Goal: Task Accomplishment & Management: Complete application form

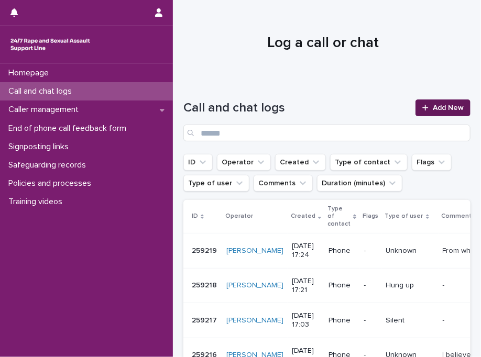
click at [422, 108] on icon at bounding box center [425, 108] width 6 height 6
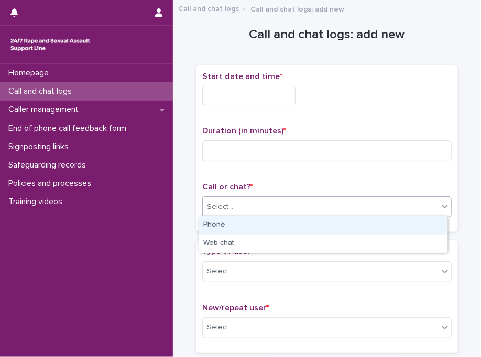
click at [236, 201] on div "Select..." at bounding box center [320, 206] width 235 height 17
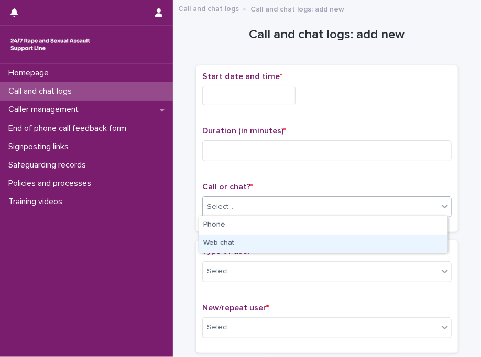
click at [228, 245] on div "Web chat" at bounding box center [323, 244] width 248 height 18
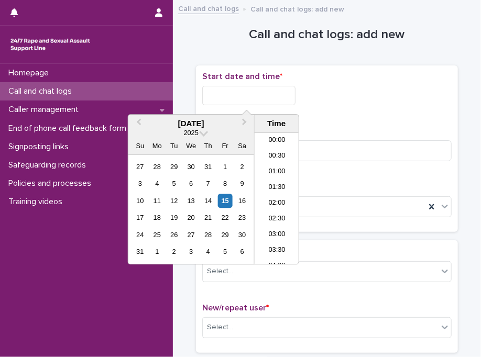
click at [255, 97] on input "text" at bounding box center [248, 95] width 93 height 19
click at [274, 203] on li "10:30" at bounding box center [277, 199] width 45 height 16
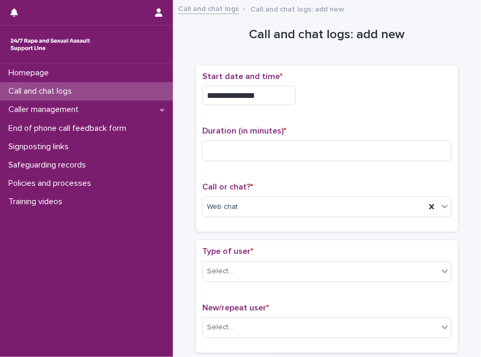
click at [293, 92] on input "**********" at bounding box center [248, 95] width 93 height 19
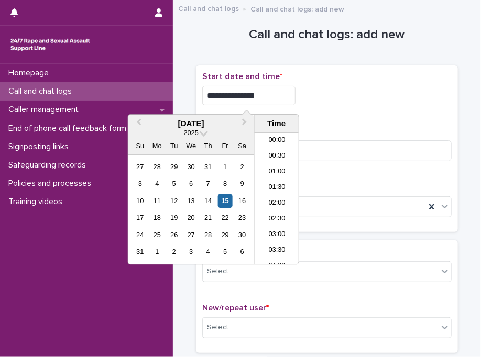
click at [293, 92] on input "**********" at bounding box center [248, 95] width 93 height 19
type input "**********"
click at [391, 99] on div "**********" at bounding box center [326, 95] width 249 height 19
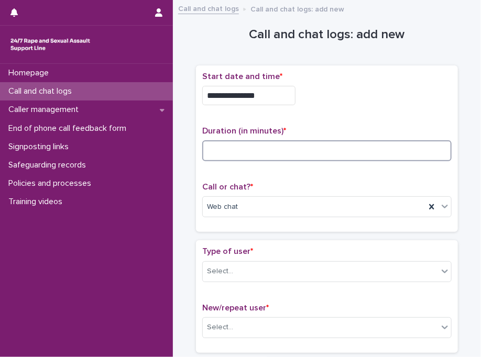
click at [330, 148] on input at bounding box center [326, 150] width 249 height 21
type input "*"
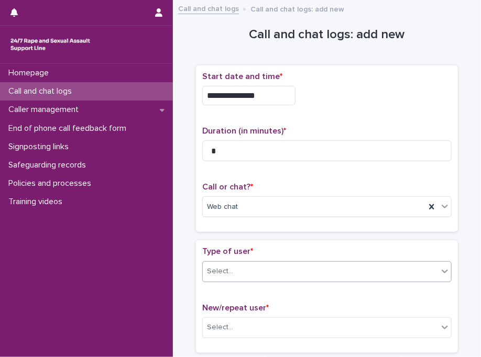
click at [281, 266] on div "Select..." at bounding box center [320, 271] width 235 height 17
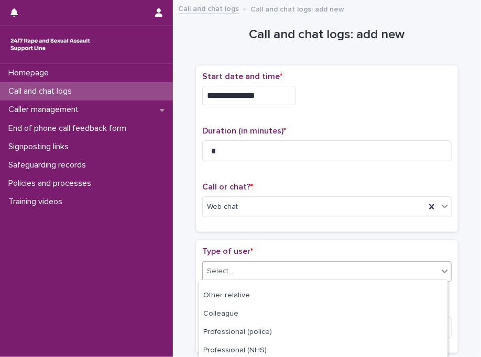
scroll to position [180, 0]
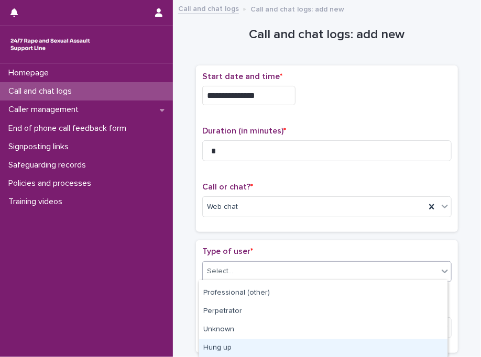
click at [287, 342] on div "Hung up" at bounding box center [323, 348] width 248 height 18
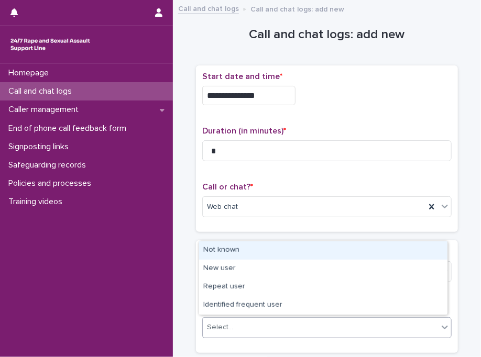
click at [262, 332] on div "Select..." at bounding box center [320, 327] width 235 height 17
click at [250, 247] on div "Not known" at bounding box center [323, 250] width 248 height 18
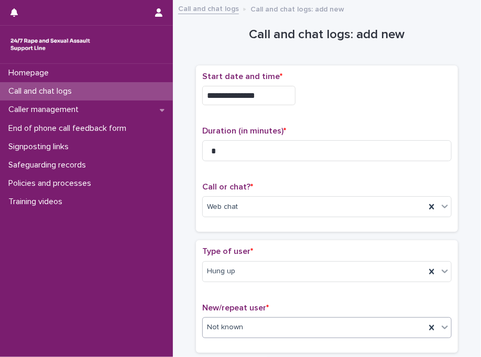
click at [250, 248] on p "Type of user *" at bounding box center [326, 252] width 249 height 10
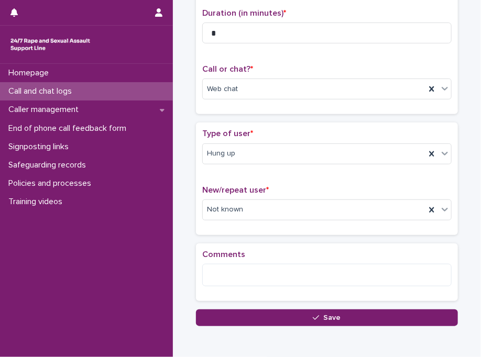
scroll to position [166, 0]
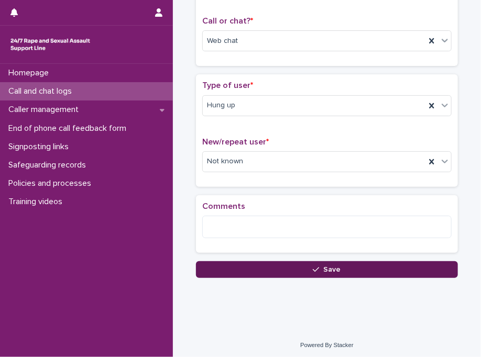
click at [250, 262] on button "Save" at bounding box center [327, 269] width 262 height 17
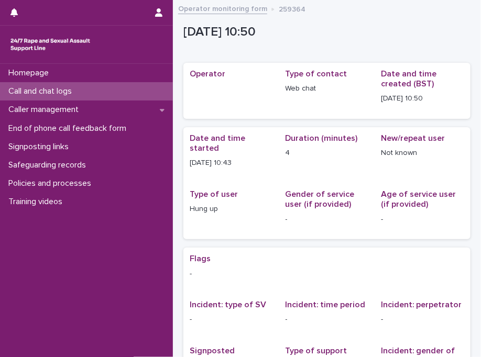
click at [156, 94] on div "Call and chat logs" at bounding box center [86, 91] width 173 height 18
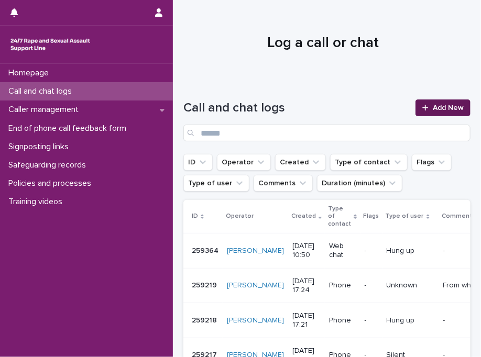
click at [439, 107] on span "Add New" at bounding box center [448, 107] width 31 height 7
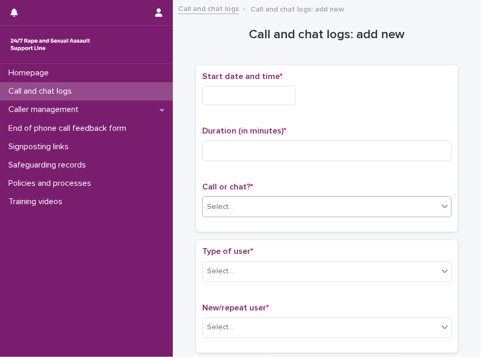
click at [236, 205] on div "Select..." at bounding box center [320, 206] width 235 height 17
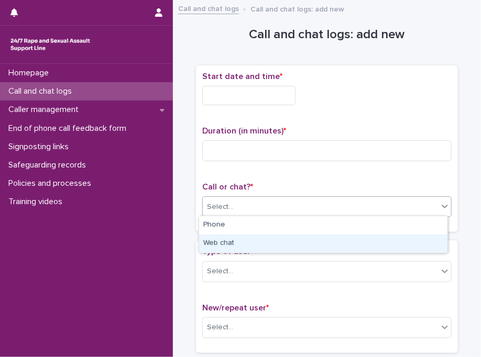
click at [214, 243] on div "Web chat" at bounding box center [323, 244] width 248 height 18
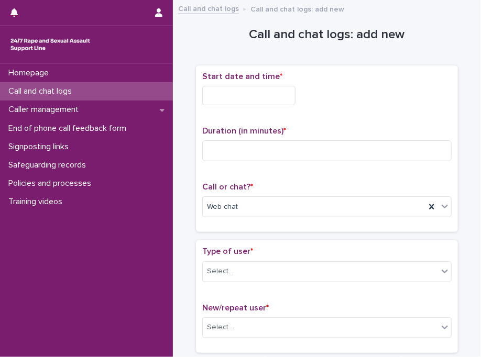
click at [230, 94] on input "text" at bounding box center [248, 95] width 93 height 19
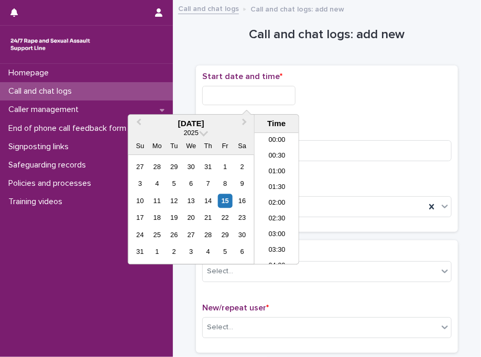
scroll to position [272, 0]
click at [281, 199] on li "10:30" at bounding box center [277, 199] width 45 height 16
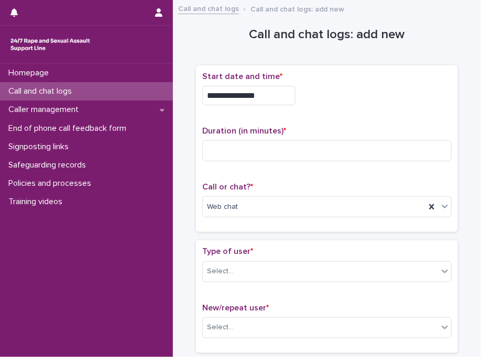
click at [274, 93] on input "**********" at bounding box center [248, 95] width 93 height 19
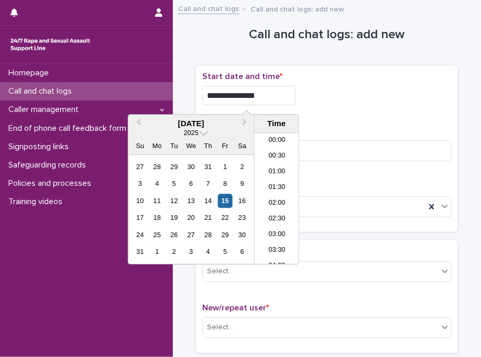
click at [274, 93] on input "**********" at bounding box center [248, 95] width 93 height 19
type input "**********"
click at [406, 119] on div "**********" at bounding box center [326, 149] width 249 height 154
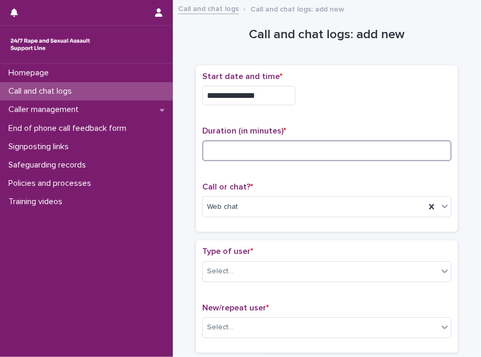
click at [353, 151] on input at bounding box center [326, 150] width 249 height 21
type input "*"
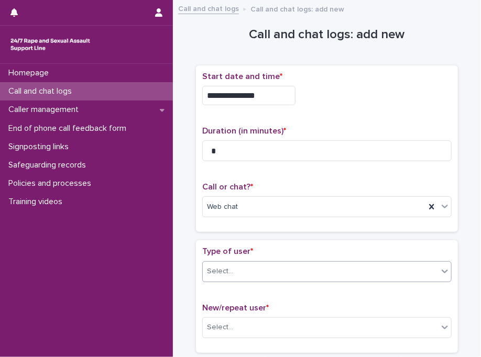
click at [360, 271] on div "Select..." at bounding box center [320, 271] width 235 height 17
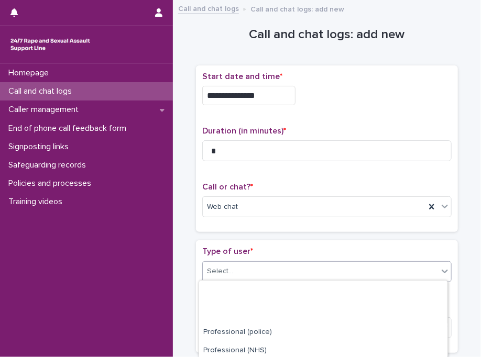
scroll to position [197, 0]
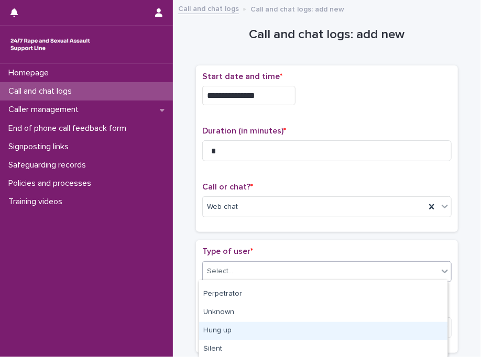
drag, startPoint x: 444, startPoint y: 342, endPoint x: 349, endPoint y: 333, distance: 95.2
click at [349, 333] on div "Hung up" at bounding box center [323, 331] width 248 height 18
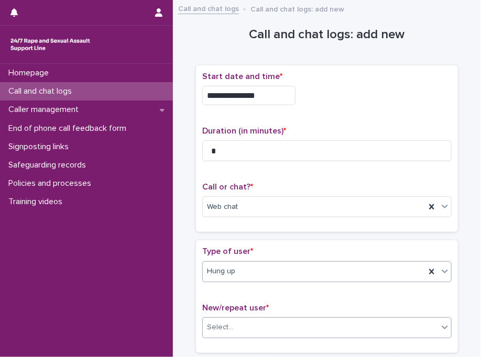
click at [337, 331] on div "Select..." at bounding box center [320, 327] width 235 height 17
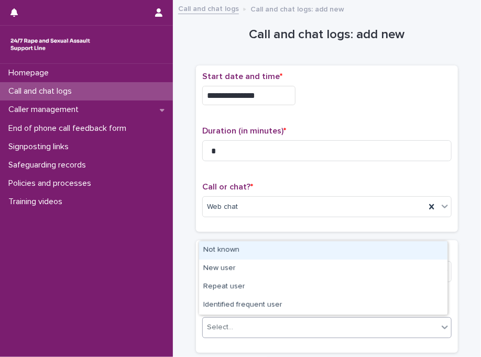
click at [283, 250] on div "Not known" at bounding box center [323, 250] width 248 height 18
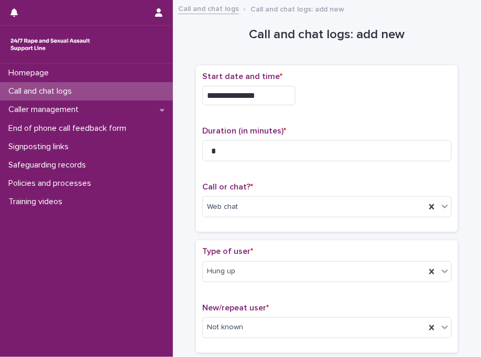
click at [283, 250] on p "Type of user *" at bounding box center [326, 252] width 249 height 10
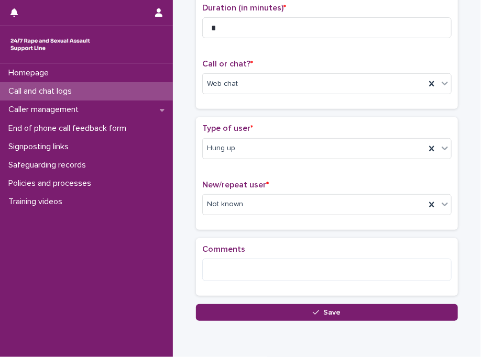
scroll to position [126, 0]
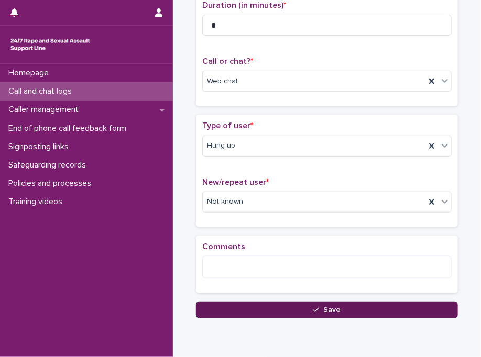
click at [276, 309] on button "Save" at bounding box center [327, 310] width 262 height 17
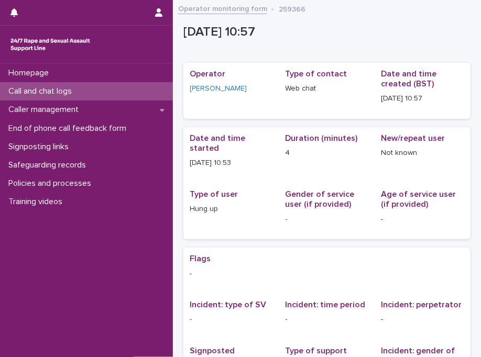
drag, startPoint x: 113, startPoint y: 101, endPoint x: 117, endPoint y: 92, distance: 9.8
click at [117, 92] on div "Call and chat logs" at bounding box center [86, 91] width 173 height 18
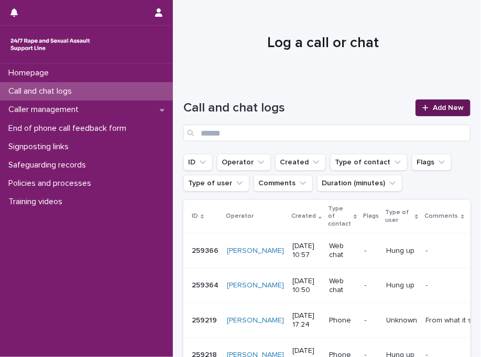
click at [424, 106] on div at bounding box center [427, 107] width 10 height 7
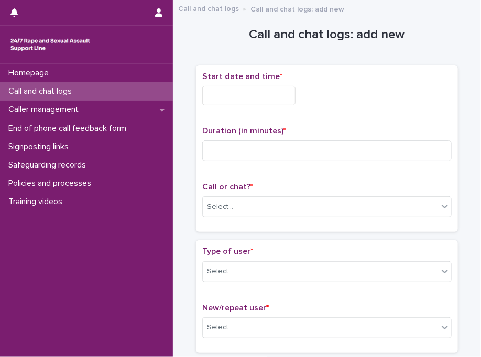
click at [243, 96] on input "text" at bounding box center [248, 95] width 93 height 19
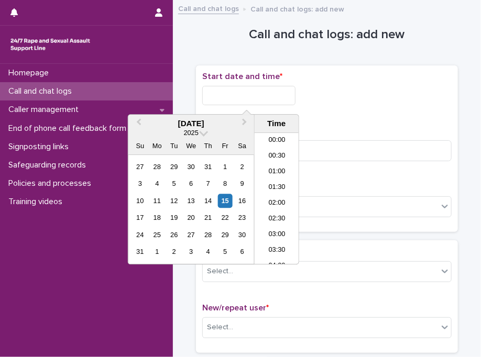
scroll to position [288, 0]
click at [276, 193] on li "11:00" at bounding box center [277, 199] width 45 height 16
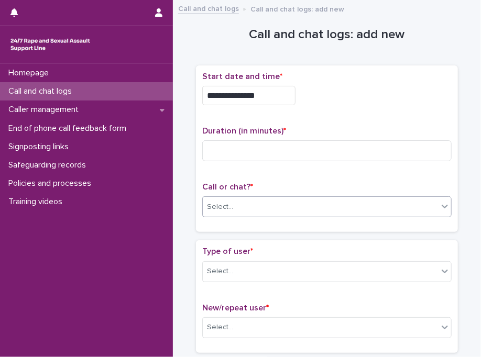
click at [258, 209] on div "Select..." at bounding box center [320, 206] width 235 height 17
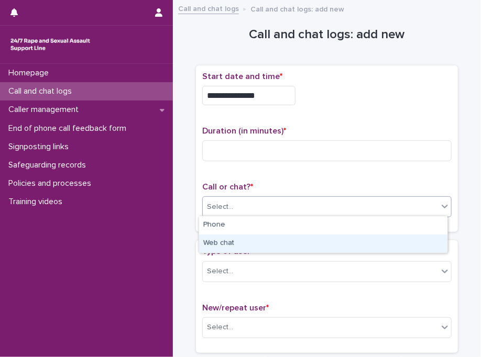
click at [227, 241] on div "Web chat" at bounding box center [323, 244] width 248 height 18
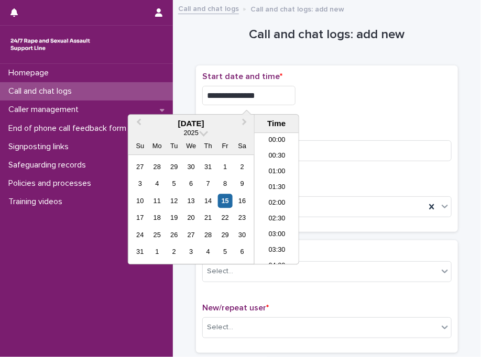
click at [282, 101] on input "**********" at bounding box center [248, 95] width 93 height 19
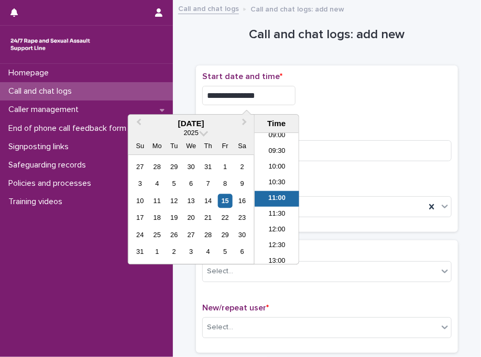
click at [282, 101] on input "**********" at bounding box center [248, 95] width 93 height 19
type input "**********"
click at [349, 97] on div "**********" at bounding box center [326, 95] width 249 height 19
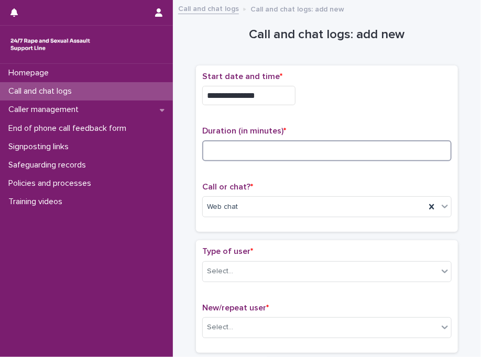
click at [270, 143] on input at bounding box center [326, 150] width 249 height 21
type input "*"
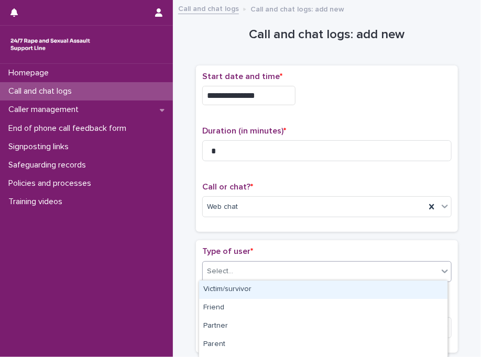
click at [331, 279] on div "Select..." at bounding box center [326, 271] width 249 height 21
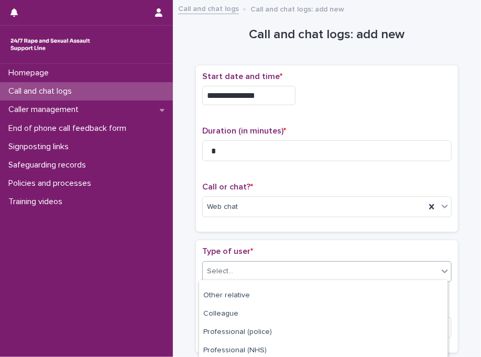
scroll to position [180, 0]
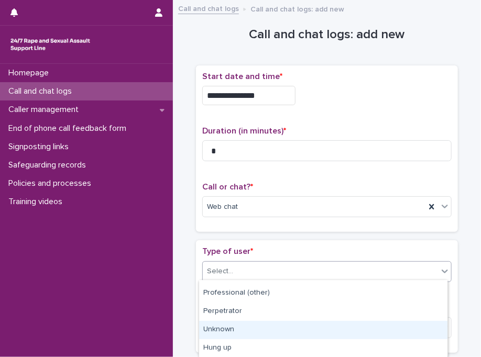
click at [344, 327] on div "Unknown" at bounding box center [323, 330] width 248 height 18
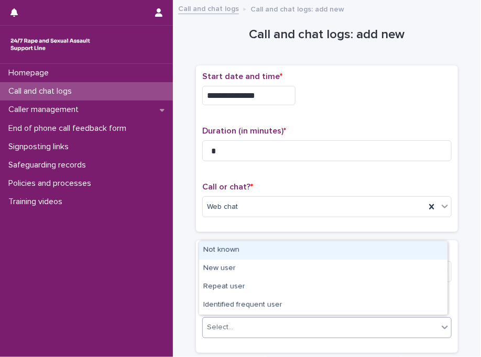
click at [299, 321] on div "Select..." at bounding box center [320, 327] width 235 height 17
click at [273, 248] on div "Not known" at bounding box center [323, 250] width 248 height 18
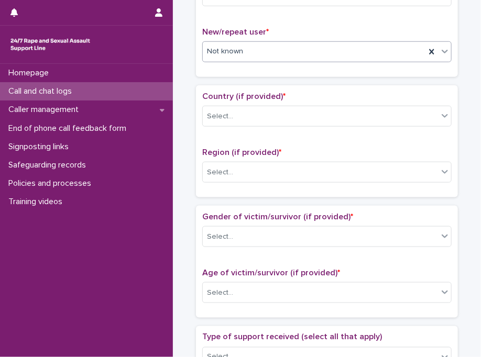
scroll to position [285, 0]
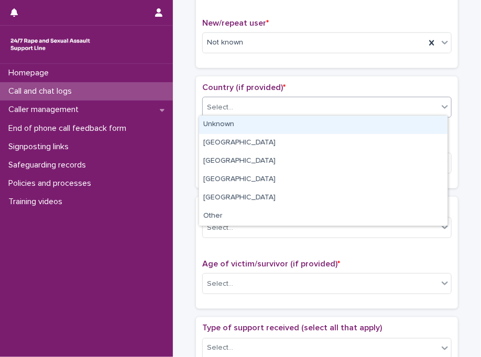
click at [391, 106] on div "Select..." at bounding box center [320, 107] width 235 height 17
click at [293, 124] on div "Unknown" at bounding box center [323, 125] width 248 height 18
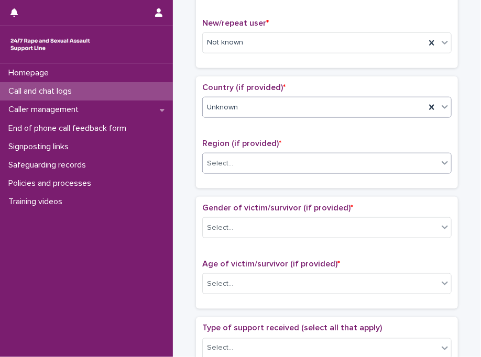
click at [257, 162] on div "Select..." at bounding box center [320, 163] width 235 height 17
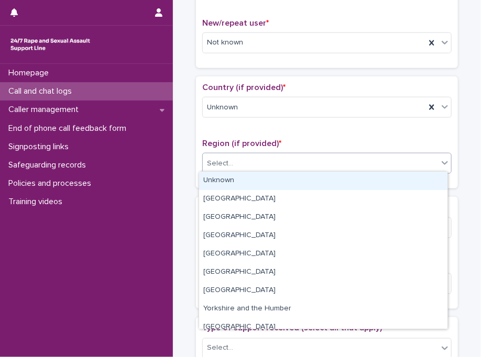
click at [256, 178] on div "Unknown" at bounding box center [323, 181] width 248 height 18
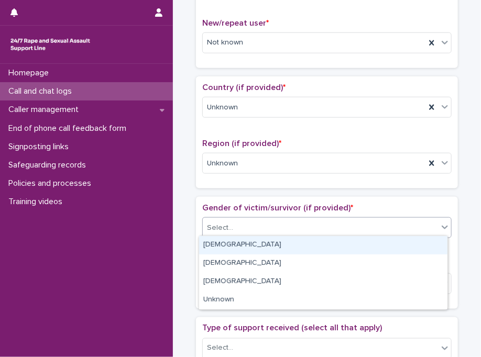
click at [228, 232] on div "Select..." at bounding box center [320, 227] width 235 height 17
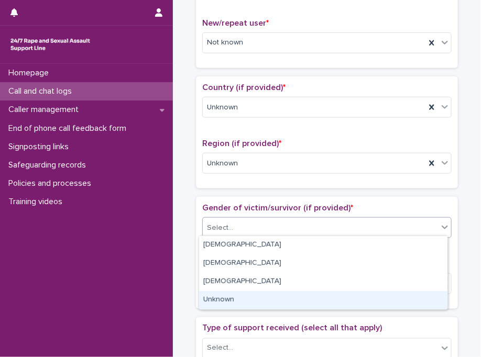
click at [229, 309] on div "Female Male Non-binary Unknown" at bounding box center [322, 273] width 249 height 74
click at [242, 294] on div "Unknown" at bounding box center [323, 300] width 248 height 18
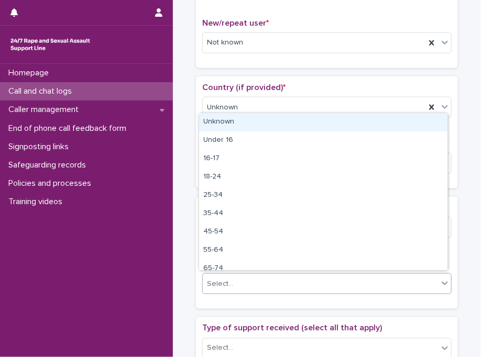
click at [243, 282] on div "Select..." at bounding box center [320, 283] width 235 height 17
click at [298, 126] on div "Unknown" at bounding box center [323, 122] width 248 height 18
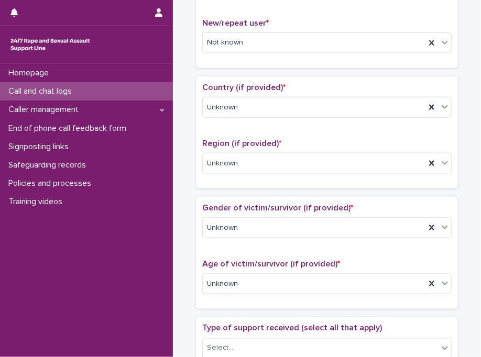
click at [300, 134] on div "Country (if provided) * Unknown Region (if provided) * Unknown" at bounding box center [326, 132] width 249 height 99
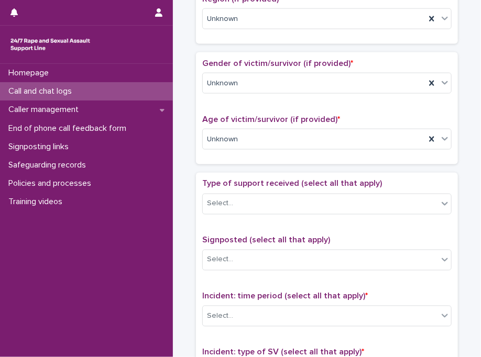
scroll to position [557, 0]
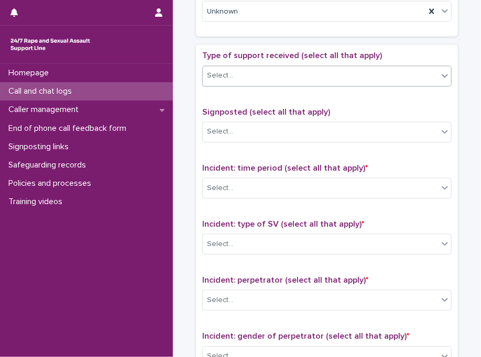
click at [260, 68] on div "Select..." at bounding box center [320, 76] width 235 height 17
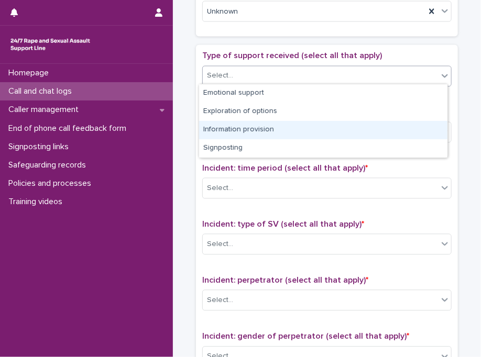
click at [258, 132] on div "Information provision" at bounding box center [323, 130] width 248 height 18
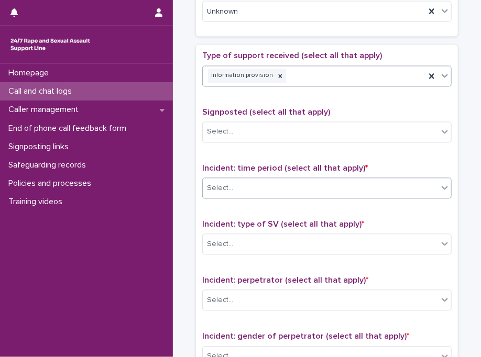
click at [275, 184] on div "Select..." at bounding box center [320, 188] width 235 height 17
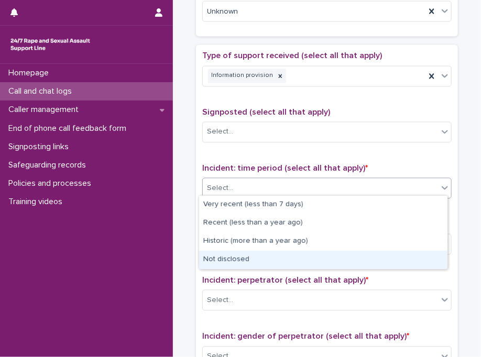
click at [248, 262] on div "Not disclosed" at bounding box center [323, 260] width 248 height 18
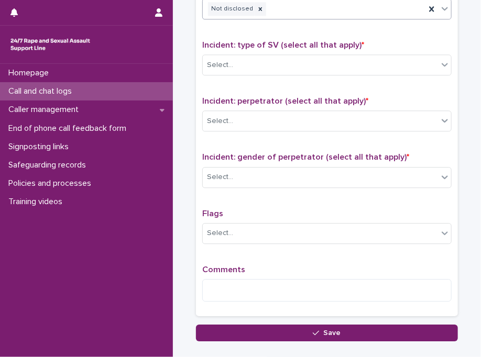
scroll to position [761, 0]
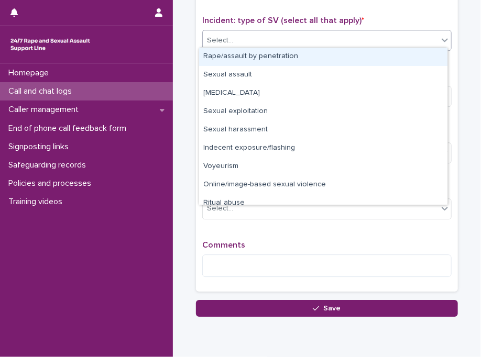
click at [412, 44] on div "Select..." at bounding box center [320, 40] width 235 height 17
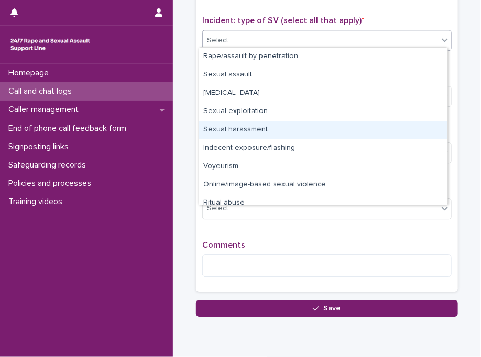
scroll to position [26, 0]
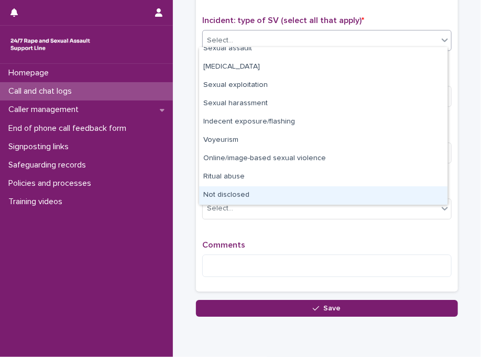
click at [408, 199] on div "Not disclosed" at bounding box center [323, 195] width 248 height 18
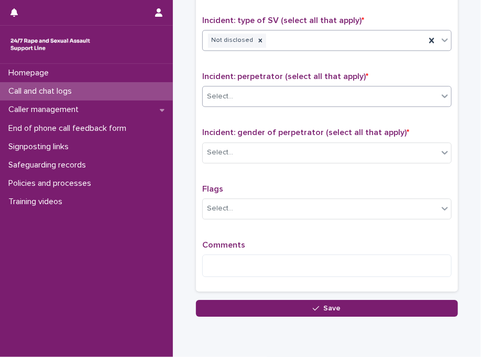
click at [381, 88] on div "Select..." at bounding box center [320, 96] width 235 height 17
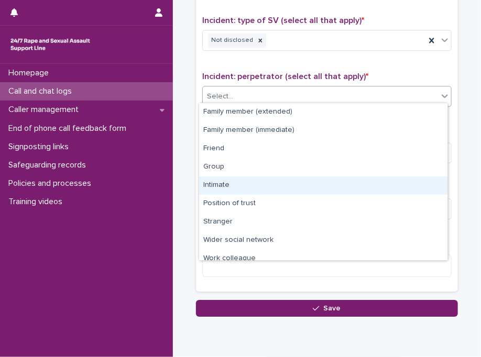
scroll to position [44, 0]
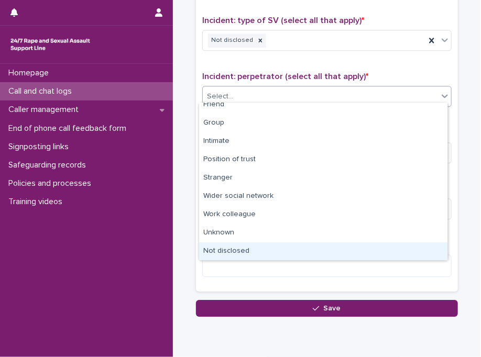
click at [411, 251] on div "Not disclosed" at bounding box center [323, 251] width 248 height 18
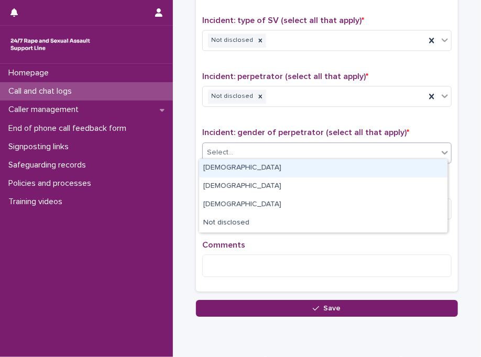
click at [283, 144] on div "Select..." at bounding box center [320, 152] width 235 height 17
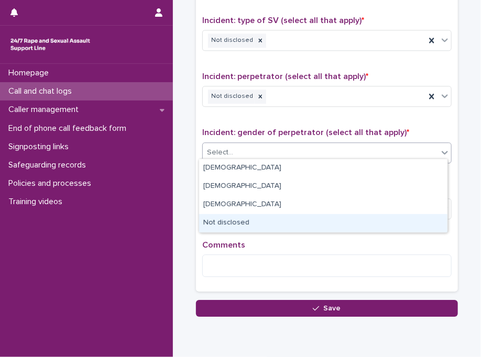
click at [256, 223] on div "Not disclosed" at bounding box center [323, 223] width 248 height 18
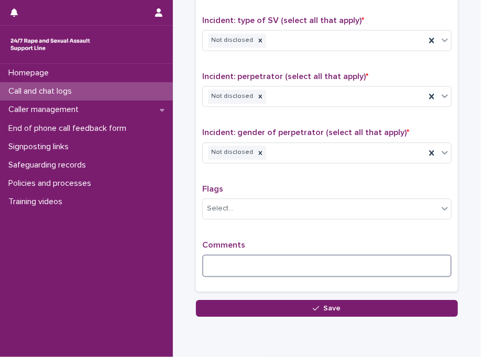
click at [237, 260] on textarea at bounding box center [326, 266] width 249 height 23
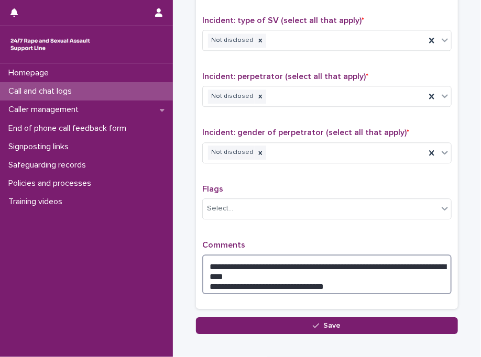
click at [368, 284] on textarea "**********" at bounding box center [326, 275] width 249 height 40
paste textarea "**********"
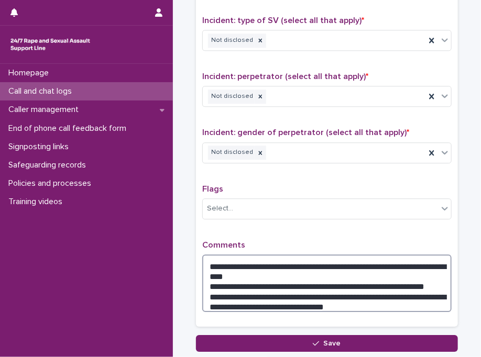
click at [366, 290] on textarea "**********" at bounding box center [326, 284] width 249 height 58
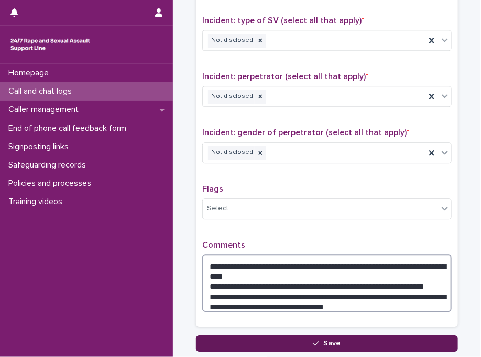
type textarea "**********"
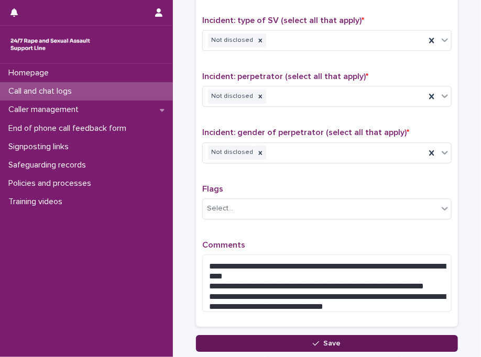
click at [270, 342] on button "Save" at bounding box center [327, 343] width 262 height 17
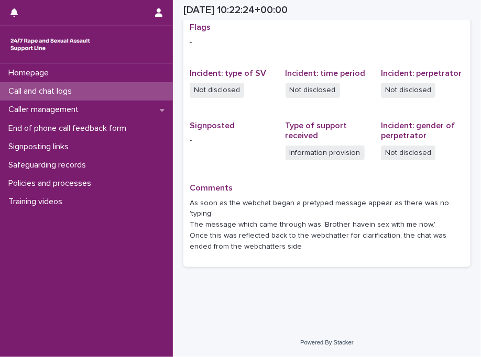
scroll to position [231, 0]
click at [115, 93] on div "Call and chat logs" at bounding box center [86, 91] width 173 height 18
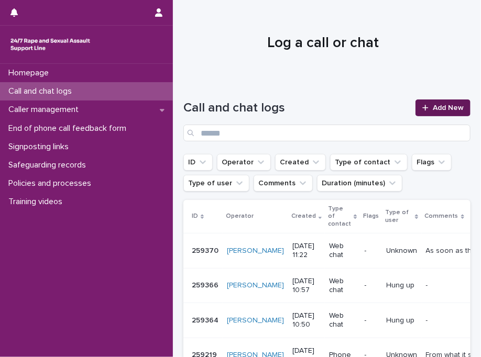
click at [434, 107] on span "Add New" at bounding box center [448, 107] width 31 height 7
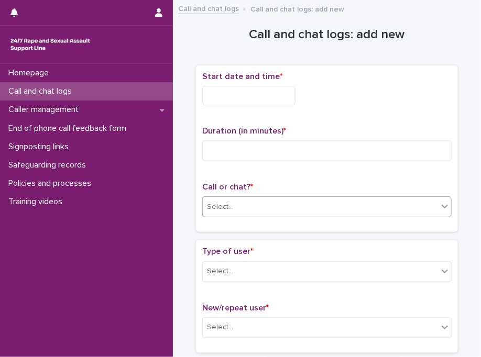
click at [242, 205] on div "Select..." at bounding box center [320, 206] width 235 height 17
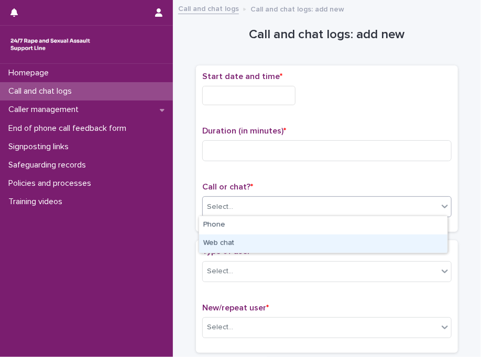
click at [238, 243] on div "Web chat" at bounding box center [323, 244] width 248 height 18
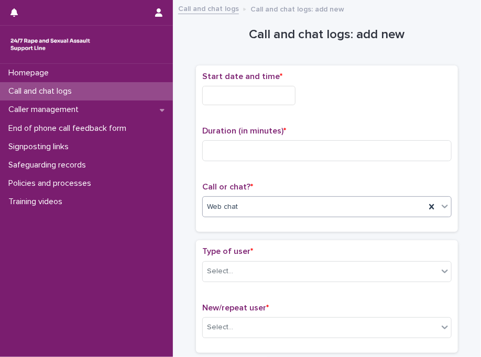
click at [235, 99] on input "text" at bounding box center [248, 95] width 93 height 19
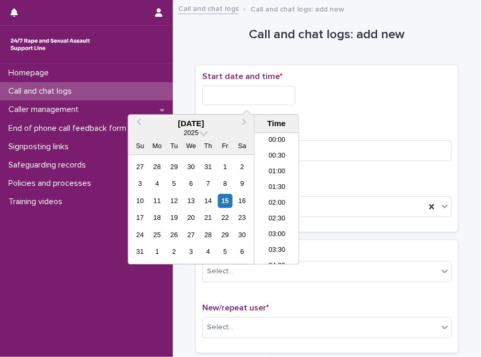
scroll to position [304, 0]
click at [261, 194] on li "11:30" at bounding box center [277, 199] width 45 height 16
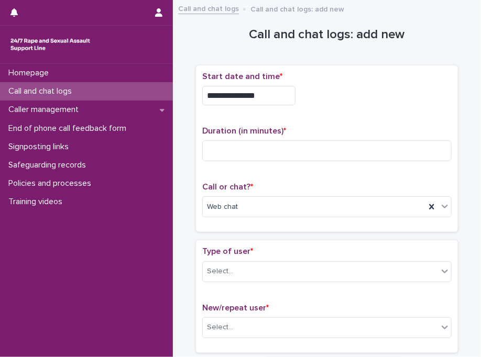
click at [280, 91] on input "**********" at bounding box center [248, 95] width 93 height 19
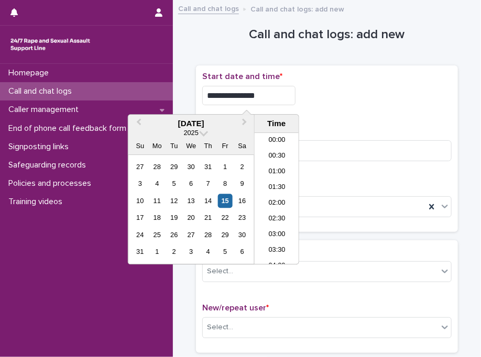
click at [280, 91] on input "**********" at bounding box center [248, 95] width 93 height 19
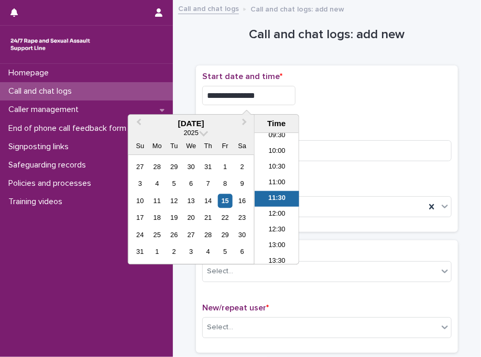
click at [373, 129] on p "Duration (in minutes) *" at bounding box center [326, 131] width 249 height 10
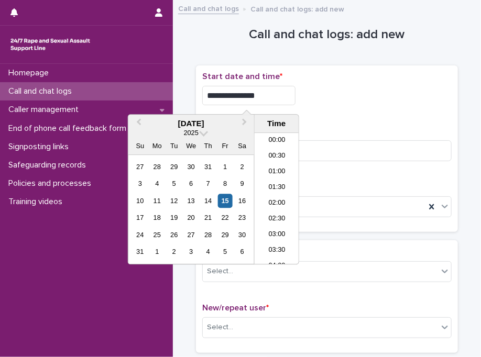
click at [263, 98] on input "**********" at bounding box center [248, 95] width 93 height 19
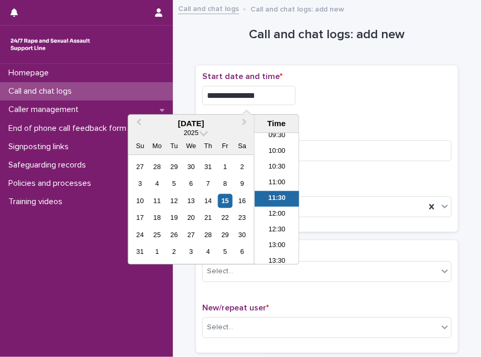
click at [263, 98] on input "**********" at bounding box center [248, 95] width 93 height 19
type input "**********"
click at [358, 129] on p "Duration (in minutes) *" at bounding box center [326, 131] width 249 height 10
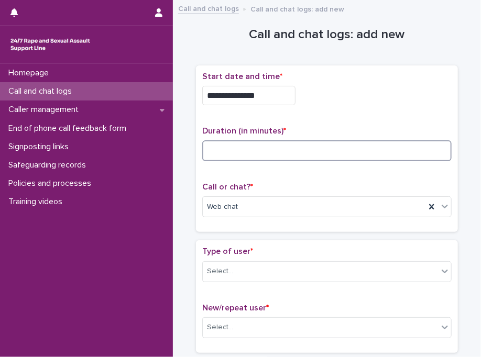
click at [230, 142] on input at bounding box center [326, 150] width 249 height 21
type input "*"
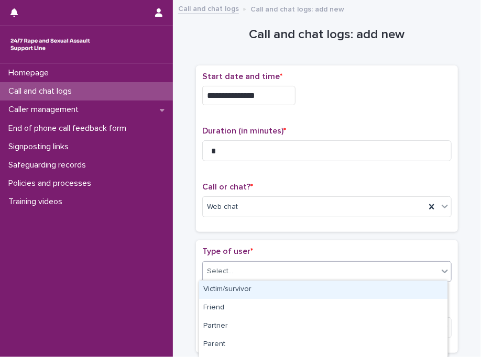
click at [268, 269] on div "Select..." at bounding box center [320, 271] width 235 height 17
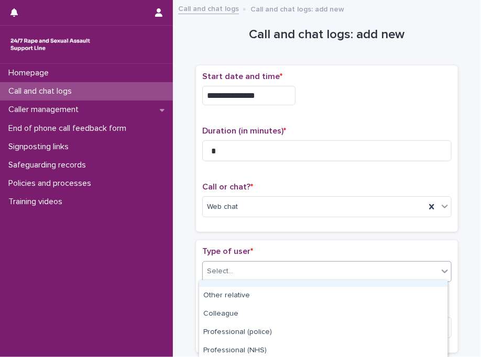
scroll to position [180, 0]
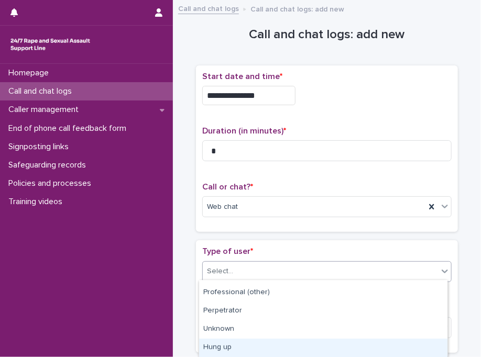
click at [323, 344] on div "Hung up" at bounding box center [323, 348] width 248 height 18
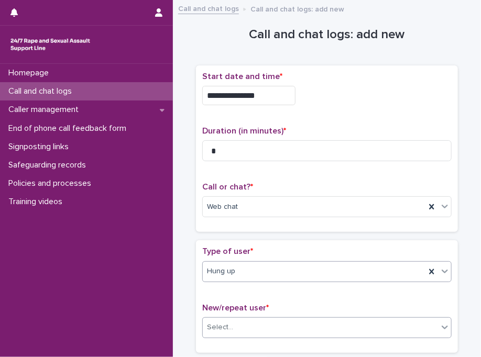
click at [236, 329] on div "Select..." at bounding box center [320, 327] width 235 height 17
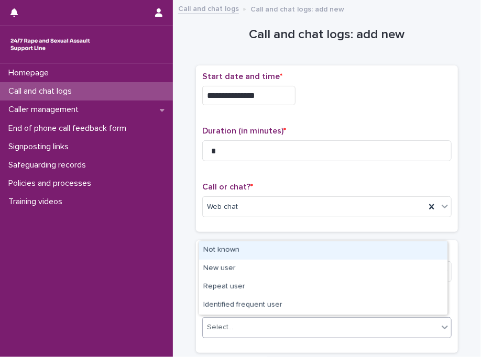
click at [244, 252] on div "Not known" at bounding box center [323, 250] width 248 height 18
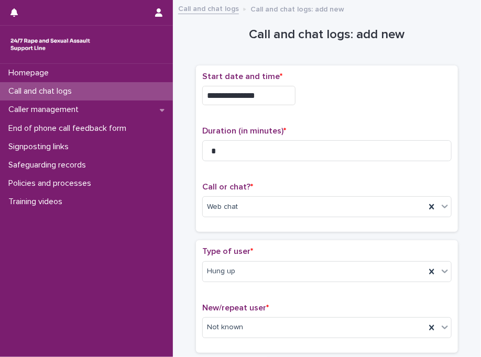
click at [250, 252] on span "*" at bounding box center [251, 251] width 3 height 8
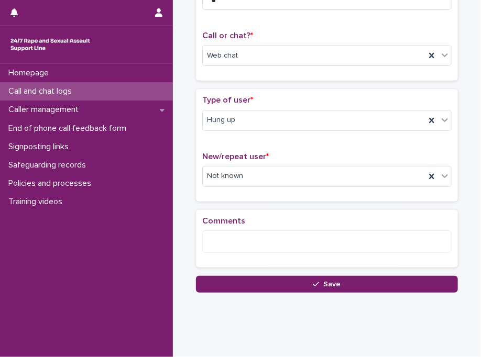
scroll to position [166, 0]
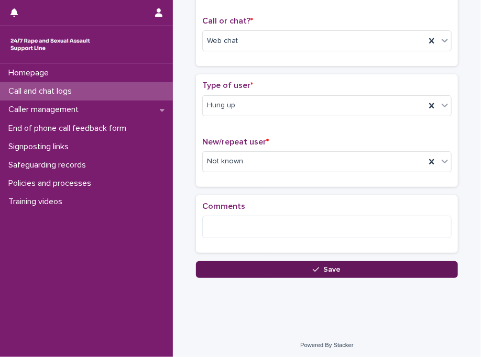
click at [247, 264] on button "Save" at bounding box center [327, 269] width 262 height 17
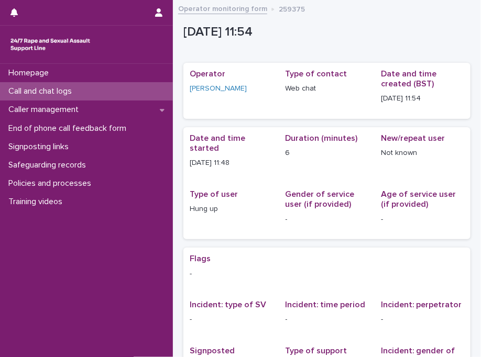
click at [142, 93] on div "Call and chat logs" at bounding box center [86, 91] width 173 height 18
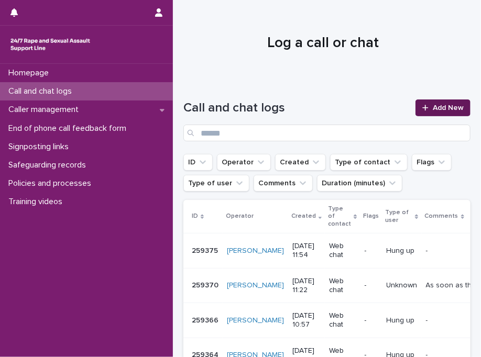
click at [425, 115] on link "Add New" at bounding box center [442, 107] width 55 height 17
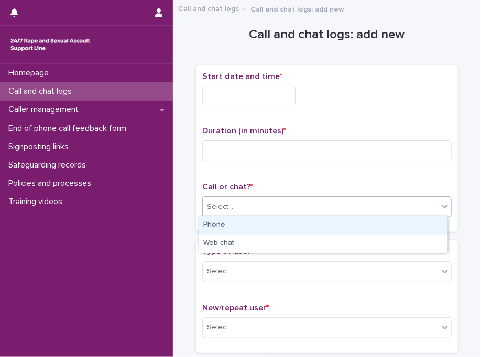
click at [243, 202] on div "Select..." at bounding box center [320, 206] width 235 height 17
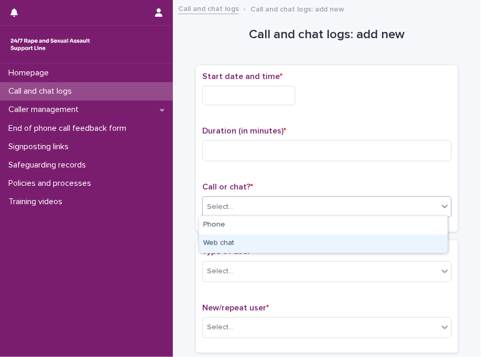
click at [244, 240] on div "Web chat" at bounding box center [323, 244] width 248 height 18
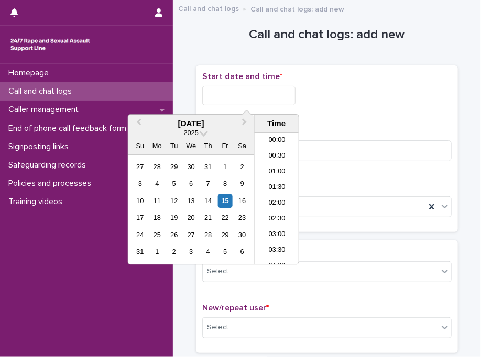
click at [260, 94] on input "text" at bounding box center [248, 95] width 93 height 19
click at [281, 183] on li "11:00" at bounding box center [277, 183] width 45 height 16
click at [294, 95] on input "**********" at bounding box center [248, 95] width 93 height 19
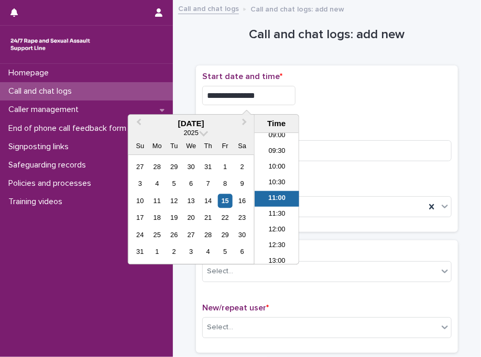
click at [294, 95] on input "**********" at bounding box center [248, 95] width 93 height 19
type input "**********"
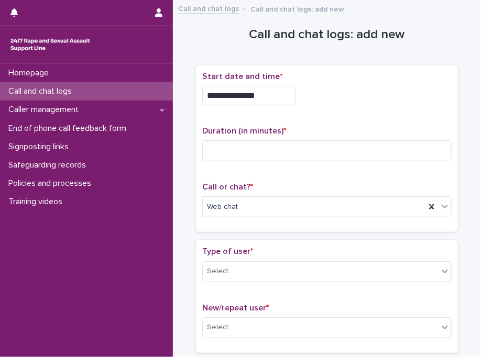
click at [375, 91] on div "**********" at bounding box center [326, 95] width 249 height 19
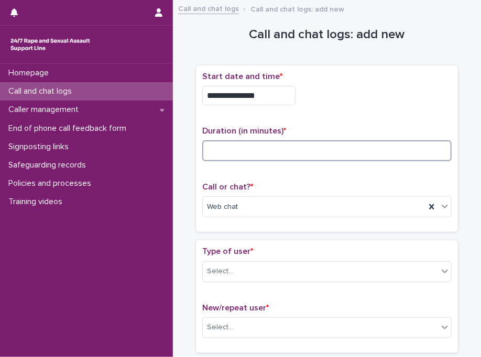
click at [278, 153] on input at bounding box center [326, 150] width 249 height 21
type input "*"
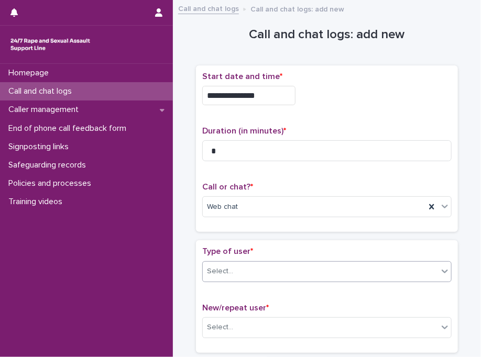
click at [253, 268] on div "Select..." at bounding box center [320, 271] width 235 height 17
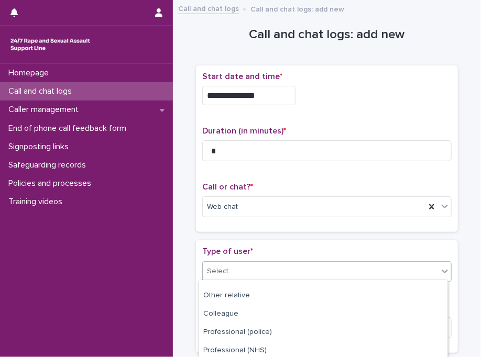
scroll to position [197, 0]
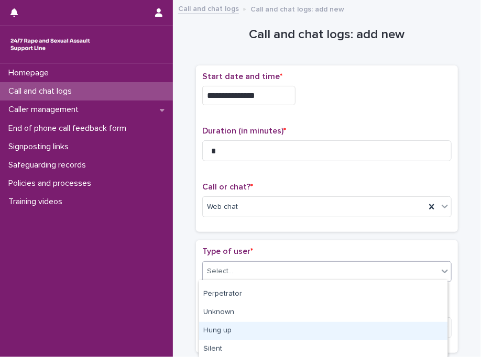
click at [337, 327] on div "Hung up" at bounding box center [323, 331] width 248 height 18
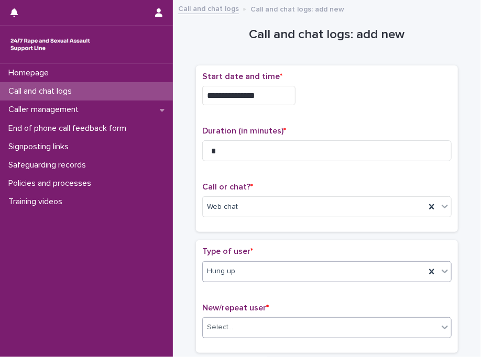
click at [307, 323] on div "Select..." at bounding box center [320, 327] width 235 height 17
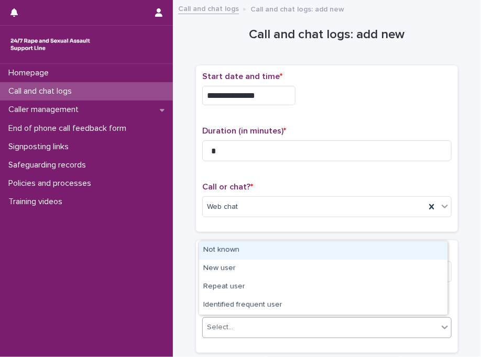
click at [305, 256] on div "Not known" at bounding box center [323, 250] width 248 height 18
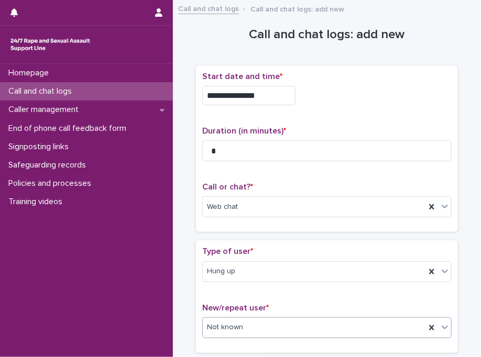
click at [305, 256] on div "Type of user * Hung up" at bounding box center [326, 268] width 249 height 43
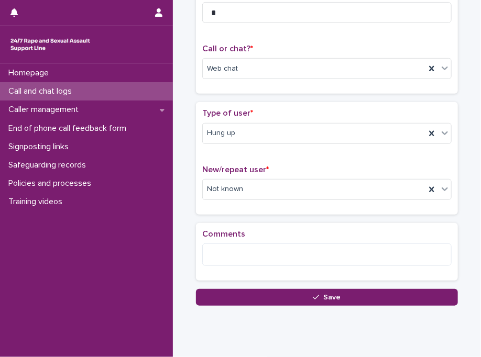
scroll to position [166, 0]
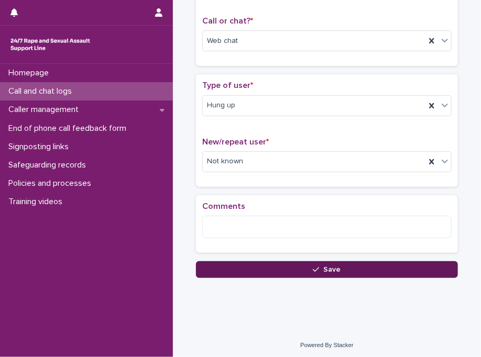
click at [308, 266] on button "Save" at bounding box center [327, 269] width 262 height 17
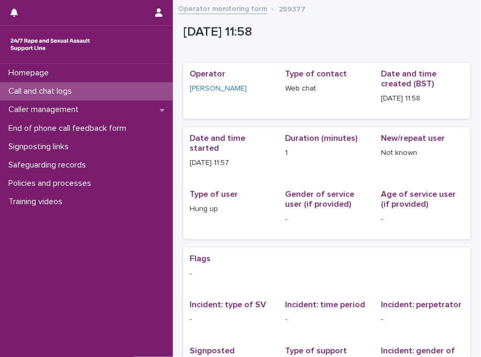
click at [152, 91] on div "Call and chat logs" at bounding box center [86, 91] width 173 height 18
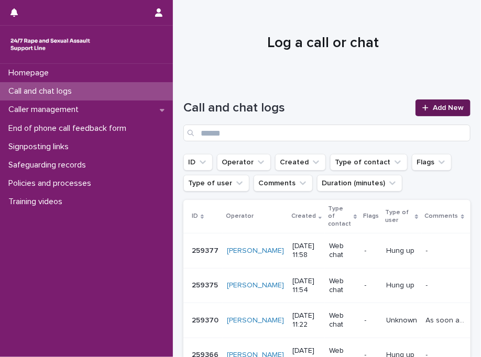
click at [438, 111] on span "Add New" at bounding box center [448, 107] width 31 height 7
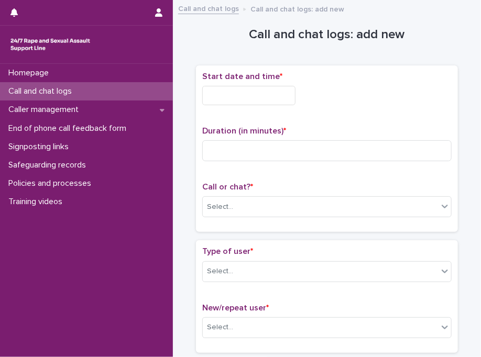
click at [285, 86] on input "text" at bounding box center [248, 95] width 93 height 19
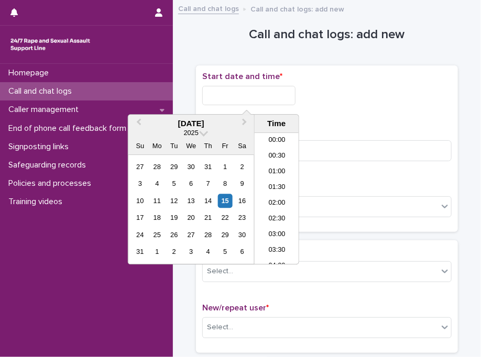
scroll to position [319, 0]
click at [272, 192] on li "12:00" at bounding box center [277, 199] width 45 height 16
click at [286, 92] on input "**********" at bounding box center [248, 95] width 93 height 19
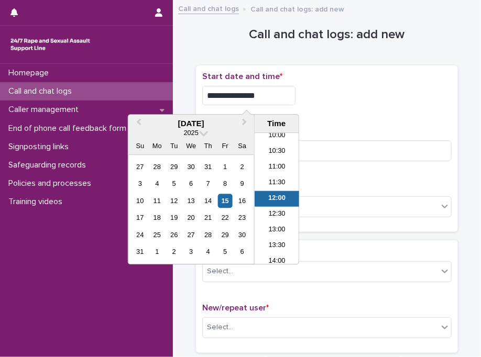
click at [286, 92] on input "**********" at bounding box center [248, 95] width 93 height 19
type input "**********"
click at [364, 86] on div "**********" at bounding box center [326, 95] width 249 height 19
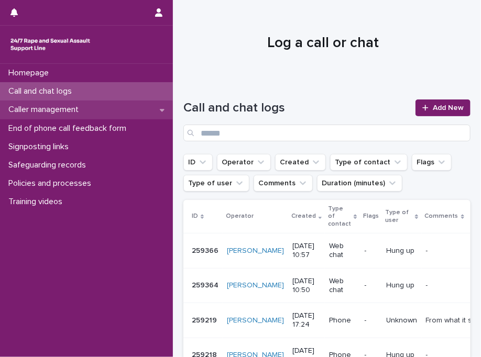
click at [154, 103] on div "Caller management" at bounding box center [86, 110] width 173 height 18
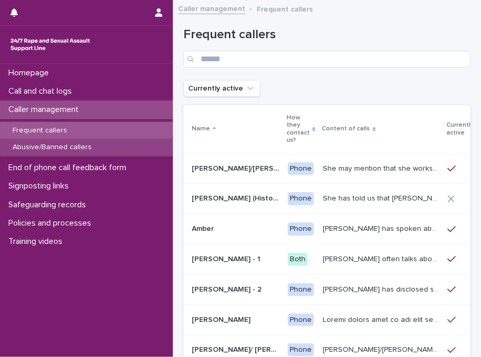
click at [124, 143] on div "Abusive/Banned callers" at bounding box center [86, 147] width 173 height 17
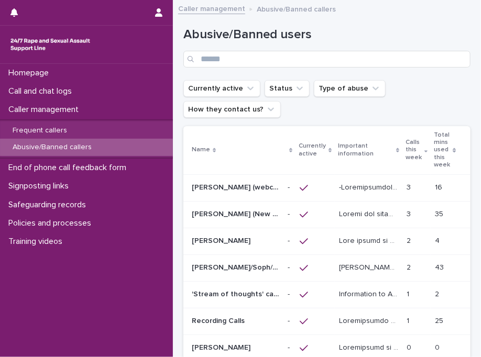
click at [341, 262] on p "[PERSON_NAME] was raped by their partner last year and they're currently facing…" at bounding box center [369, 266] width 61 height 11
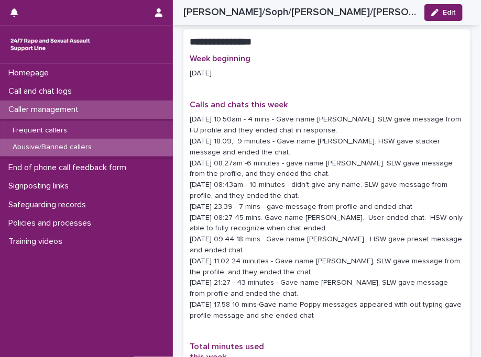
scroll to position [1173, 0]
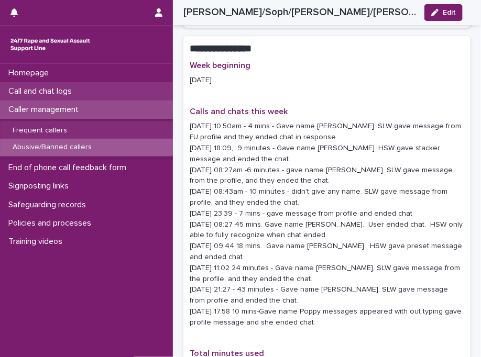
click at [82, 92] on div "Call and chat logs" at bounding box center [86, 91] width 173 height 18
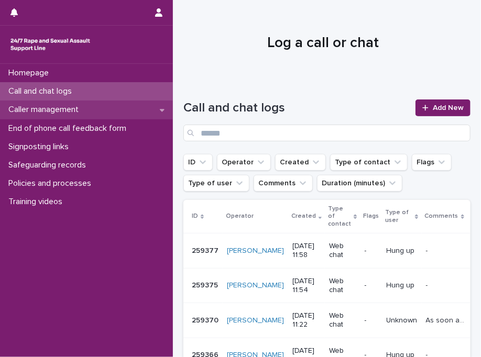
click at [78, 108] on p "Caller management" at bounding box center [45, 110] width 83 height 10
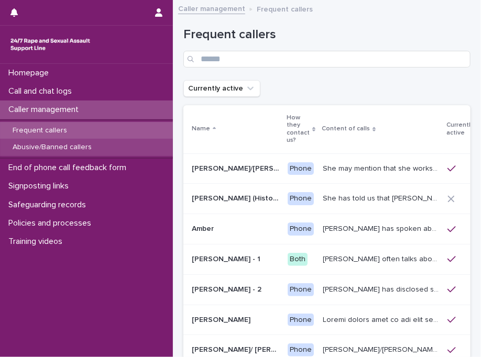
click at [75, 153] on div "Abusive/Banned callers" at bounding box center [86, 147] width 173 height 17
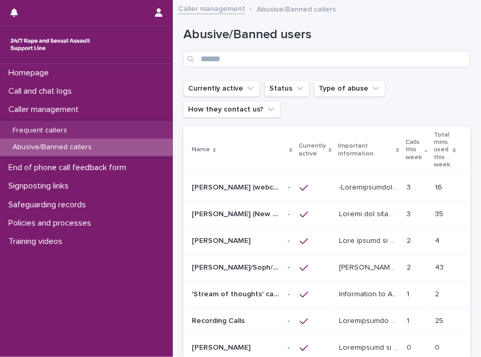
click at [235, 268] on p "[PERSON_NAME]/Soph/[PERSON_NAME]/[PERSON_NAME]/Scarlet/[PERSON_NAME] - Banned/W…" at bounding box center [237, 266] width 90 height 11
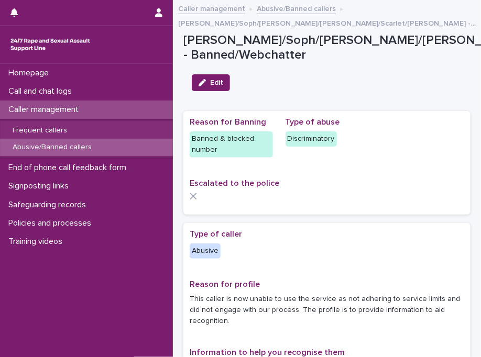
click at [393, 114] on div "Reason for Banning Banned & blocked number Type of abuse Discriminatory Escalat…" at bounding box center [326, 163] width 287 height 104
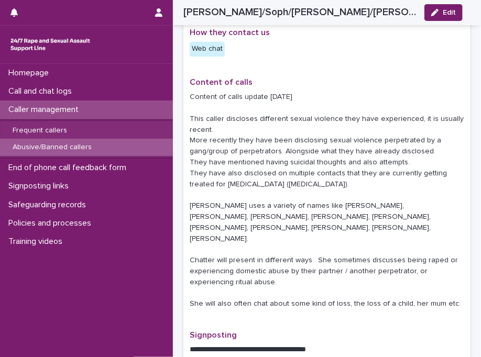
scroll to position [566, 0]
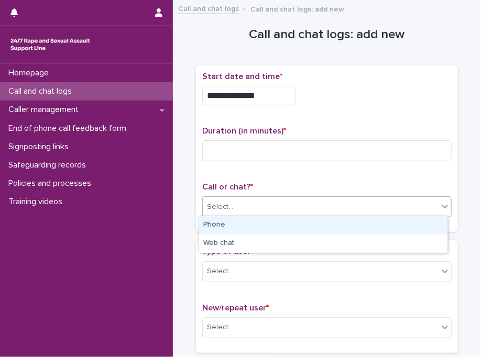
click at [291, 204] on div "Select..." at bounding box center [320, 206] width 235 height 17
click at [253, 225] on div "Phone" at bounding box center [323, 225] width 248 height 18
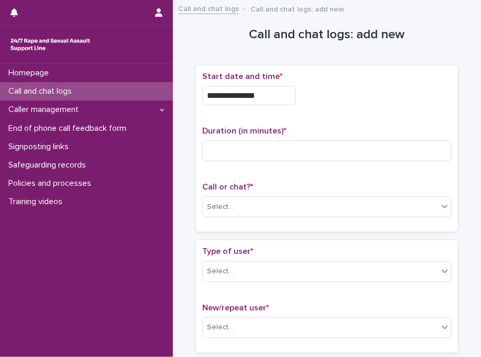
click at [253, 225] on div "**********" at bounding box center [327, 148] width 262 height 167
drag, startPoint x: 253, startPoint y: 225, endPoint x: 246, endPoint y: 212, distance: 15.3
click at [246, 212] on div "Phone" at bounding box center [314, 206] width 223 height 17
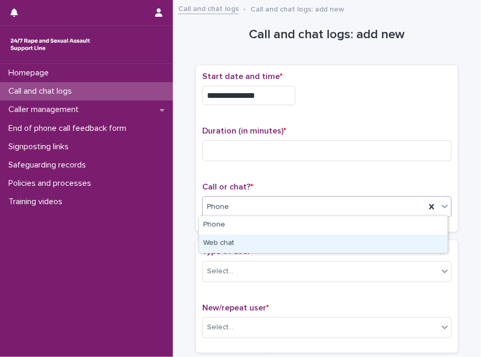
click at [242, 246] on div "Web chat" at bounding box center [323, 244] width 248 height 18
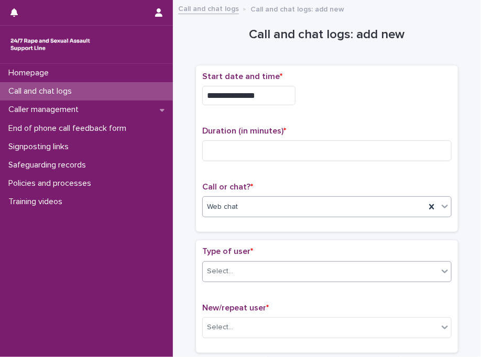
click at [244, 272] on div "Select..." at bounding box center [320, 271] width 235 height 17
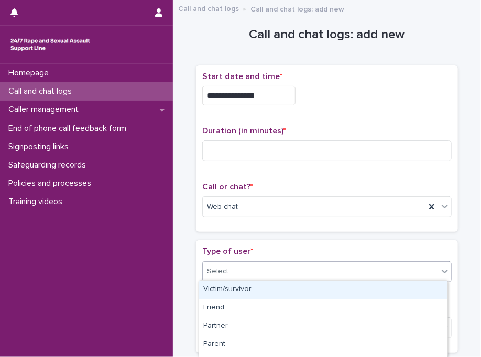
click at [246, 290] on div "Victim/survivor" at bounding box center [323, 290] width 248 height 18
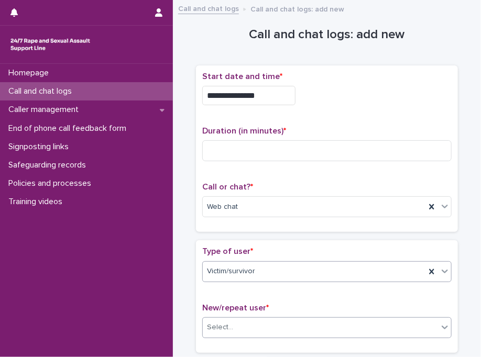
click at [240, 324] on div "Select..." at bounding box center [320, 327] width 235 height 17
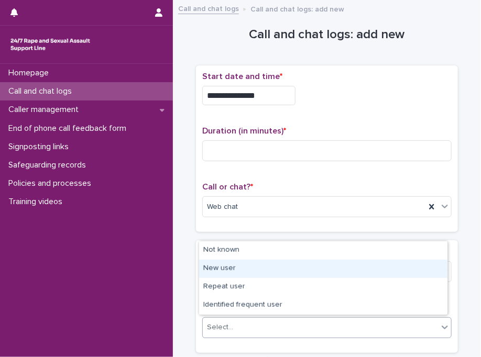
click at [246, 270] on div "New user" at bounding box center [323, 269] width 248 height 18
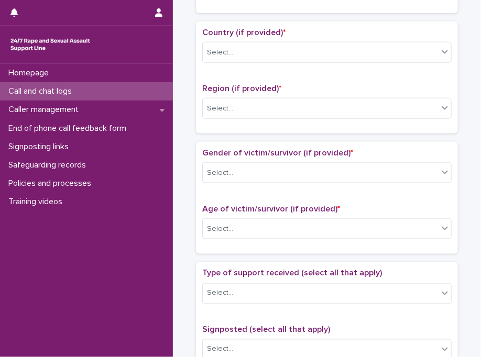
scroll to position [341, 0]
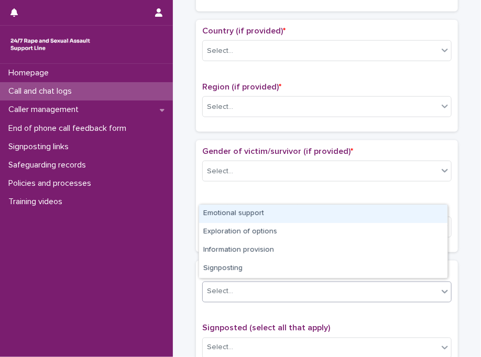
click at [227, 283] on div "Select..." at bounding box center [320, 291] width 235 height 17
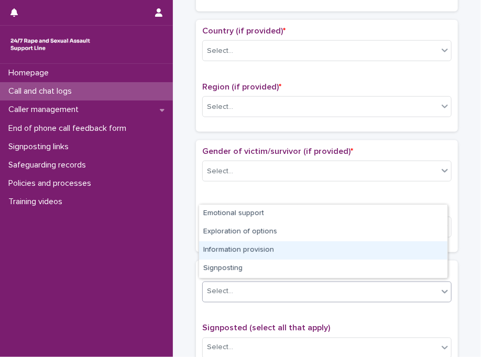
click at [259, 246] on div "Information provision" at bounding box center [323, 250] width 248 height 18
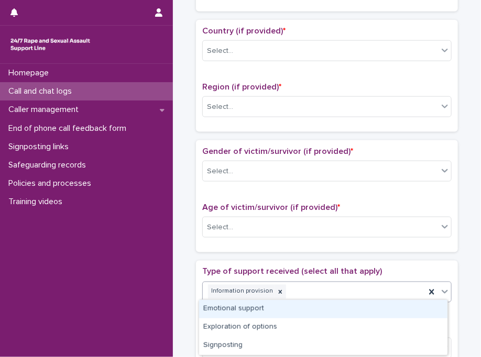
click at [300, 287] on div "Information provision" at bounding box center [314, 292] width 223 height 18
click at [277, 309] on div "Emotional support" at bounding box center [323, 309] width 248 height 18
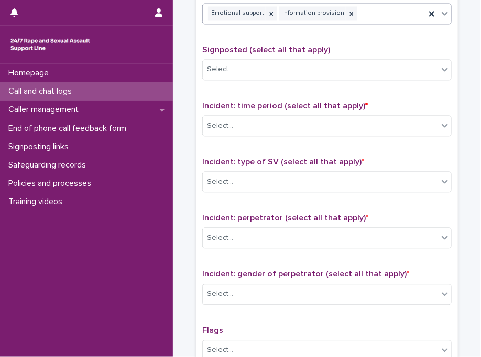
scroll to position [624, 0]
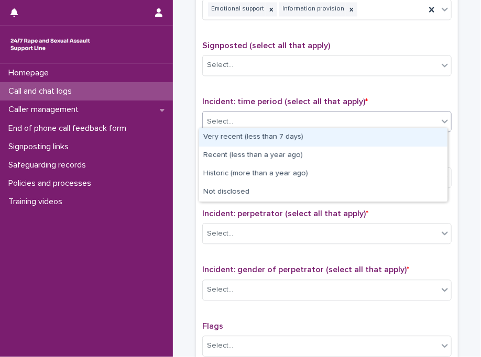
click at [239, 113] on div "Select..." at bounding box center [320, 121] width 235 height 17
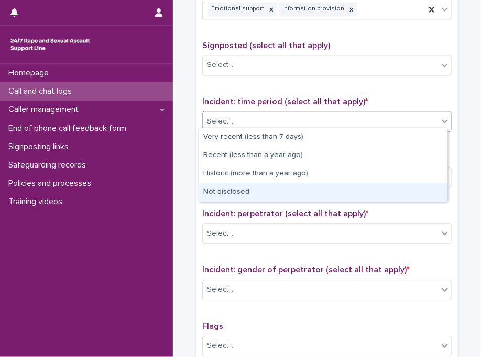
click at [253, 190] on div "Not disclosed" at bounding box center [323, 192] width 248 height 18
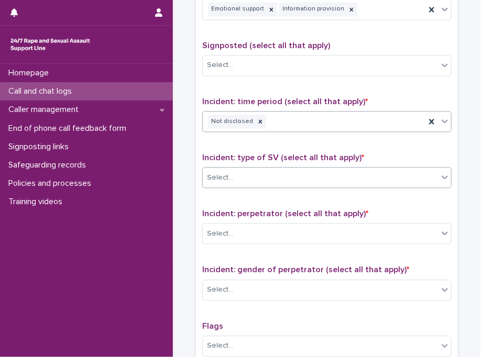
click at [272, 174] on div "Select..." at bounding box center [320, 177] width 235 height 17
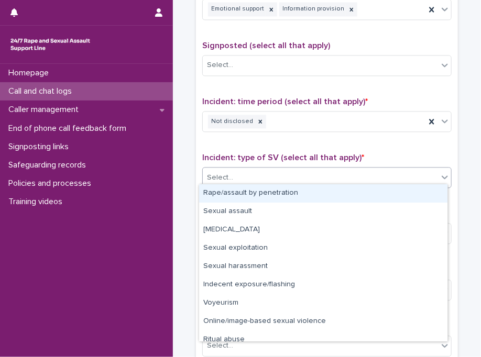
click at [267, 196] on div "Rape/assault by penetration" at bounding box center [323, 193] width 248 height 18
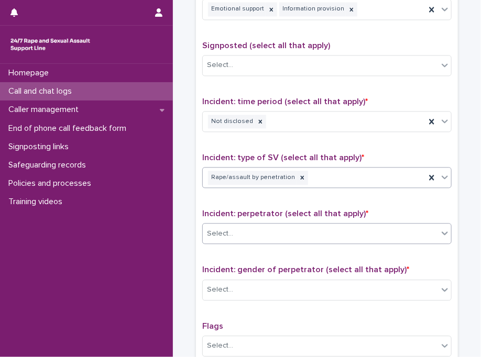
click at [265, 231] on div "Select..." at bounding box center [320, 233] width 235 height 17
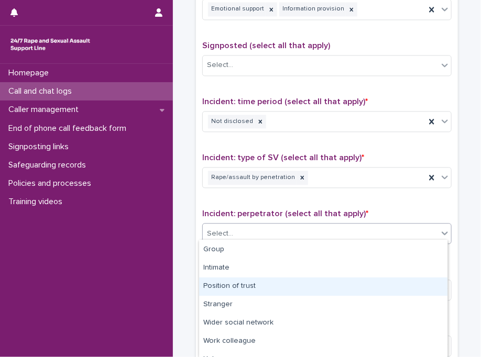
scroll to position [84, 0]
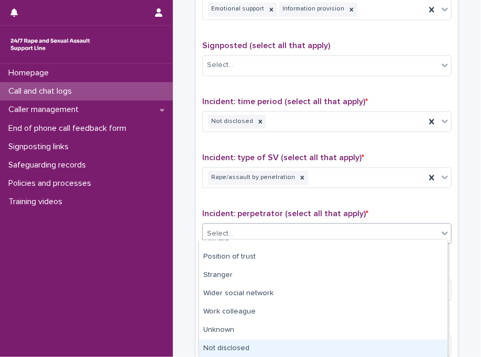
click at [433, 344] on div "Not disclosed" at bounding box center [323, 349] width 248 height 18
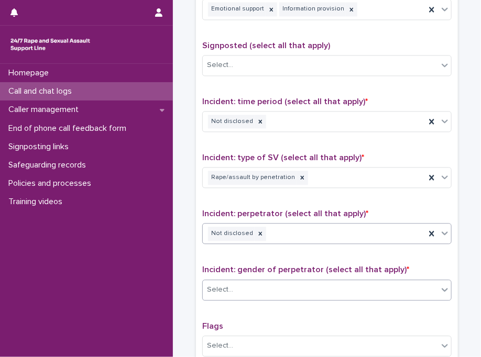
click at [264, 295] on div "Select..." at bounding box center [326, 290] width 249 height 21
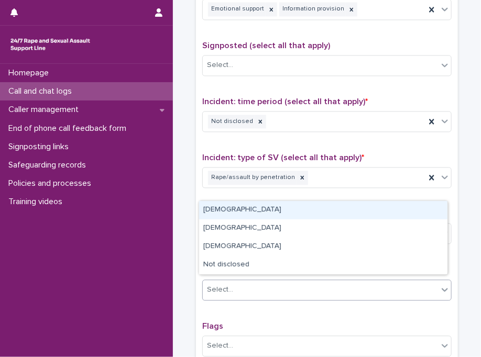
click at [226, 208] on div "Male" at bounding box center [323, 210] width 248 height 18
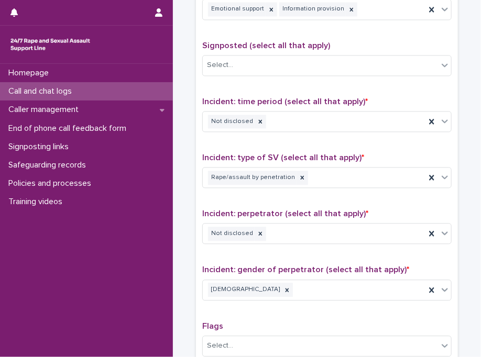
click at [226, 209] on span "Incident: perpetrator (select all that apply) *" at bounding box center [285, 213] width 166 height 8
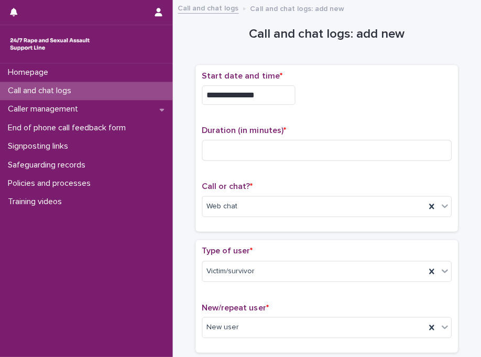
scroll to position [0, 0]
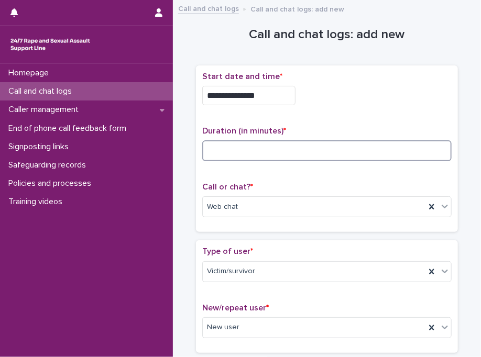
click at [313, 151] on input at bounding box center [326, 150] width 249 height 21
type input "**"
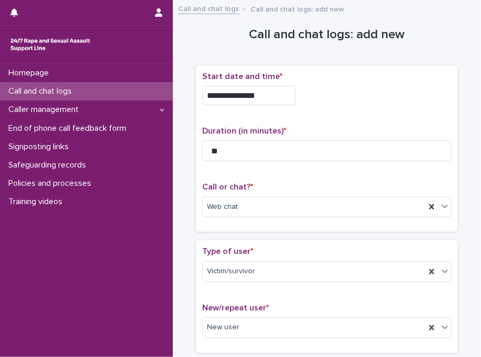
click at [393, 117] on div "**********" at bounding box center [326, 149] width 249 height 154
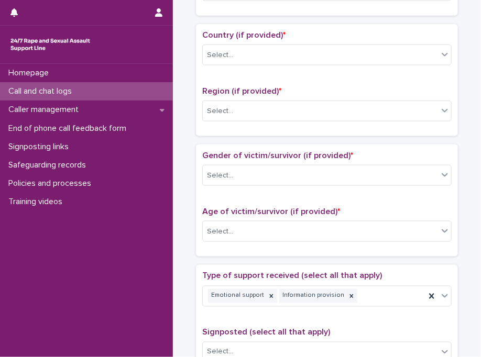
scroll to position [341, 0]
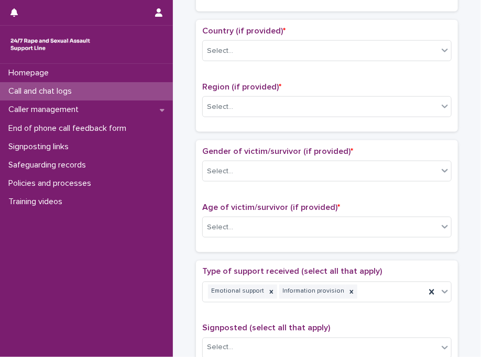
click at [257, 60] on div "Country (if provided) * Select..." at bounding box center [326, 47] width 249 height 43
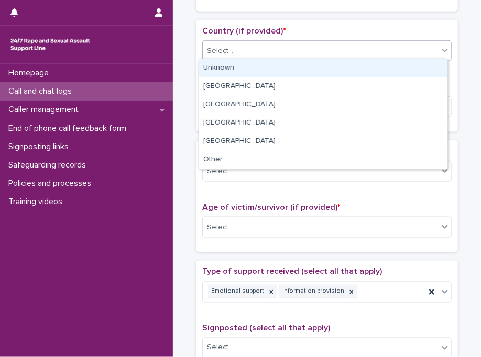
click at [252, 58] on div "Select..." at bounding box center [326, 50] width 249 height 21
click at [253, 68] on div "Unknown" at bounding box center [323, 68] width 248 height 18
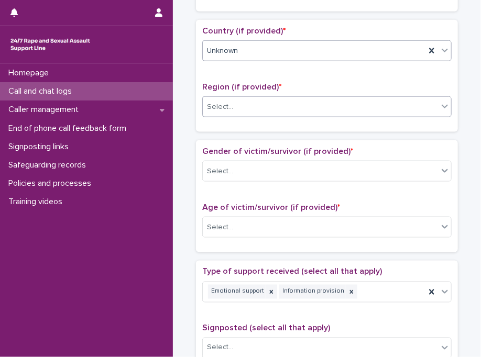
click at [251, 107] on div "Select..." at bounding box center [320, 106] width 235 height 17
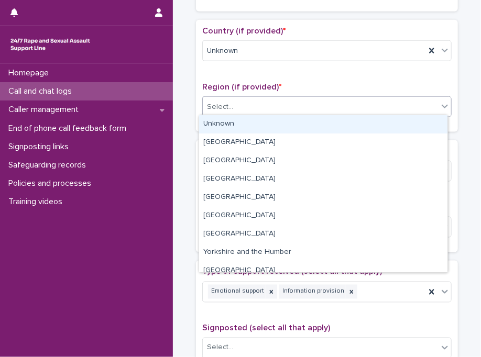
click at [253, 121] on div "Unknown" at bounding box center [323, 124] width 248 height 18
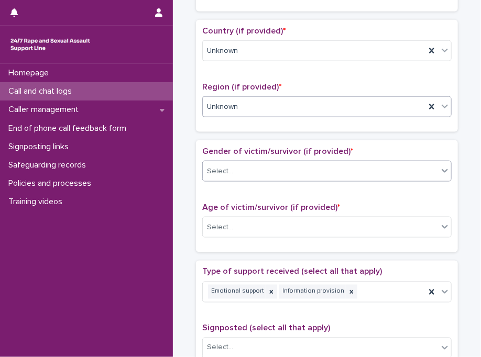
click at [259, 163] on div "Select..." at bounding box center [320, 171] width 235 height 17
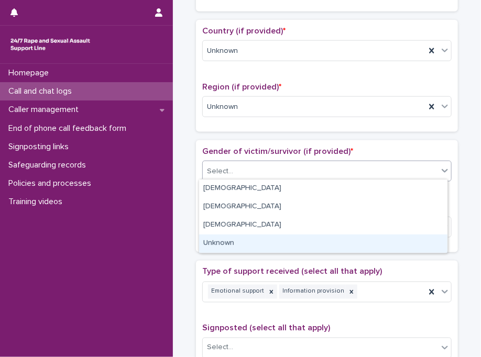
click at [245, 239] on div "Unknown" at bounding box center [323, 244] width 248 height 18
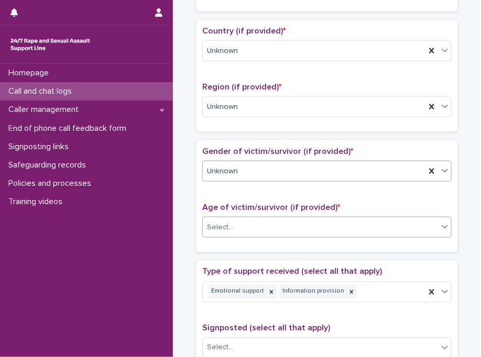
click at [268, 219] on div "Select..." at bounding box center [320, 227] width 235 height 17
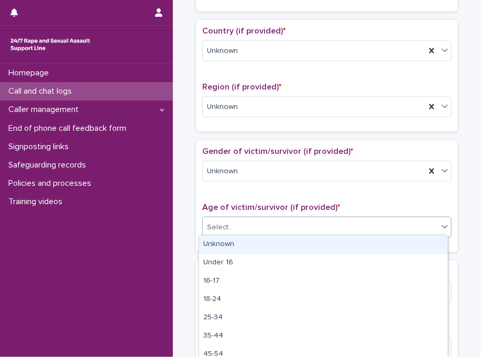
click at [269, 246] on div "Unknown" at bounding box center [323, 245] width 248 height 18
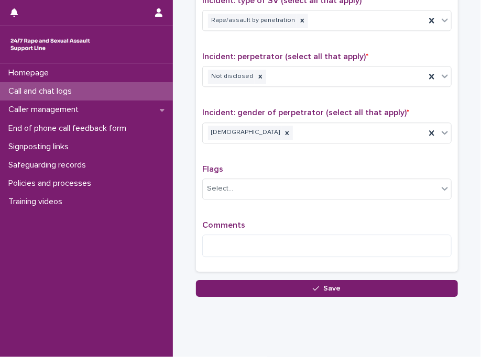
scroll to position [798, 0]
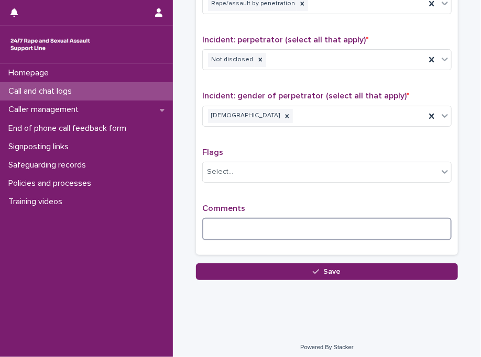
click at [335, 224] on textarea at bounding box center [326, 229] width 249 height 23
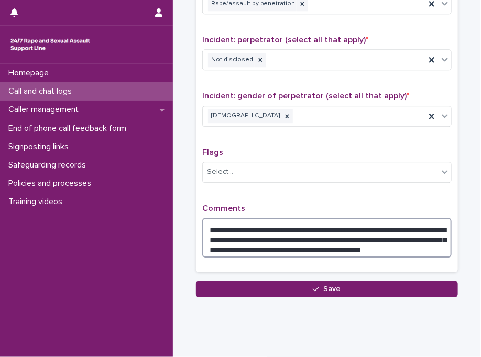
click at [280, 242] on textarea "**********" at bounding box center [326, 238] width 249 height 40
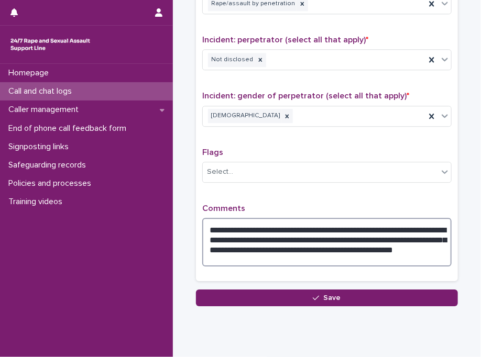
click at [282, 242] on textarea "**********" at bounding box center [326, 242] width 249 height 49
click at [236, 255] on textarea "**********" at bounding box center [326, 242] width 249 height 49
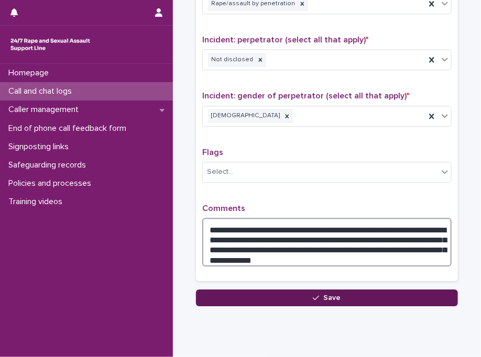
type textarea "**********"
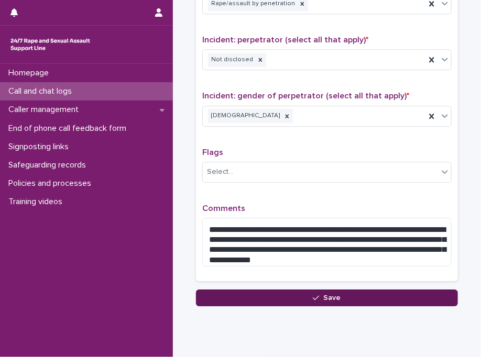
click at [253, 294] on button "Save" at bounding box center [327, 298] width 262 height 17
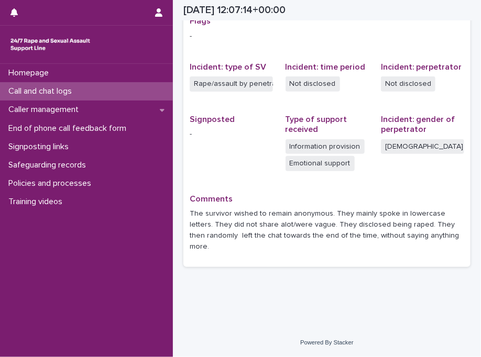
scroll to position [227, 0]
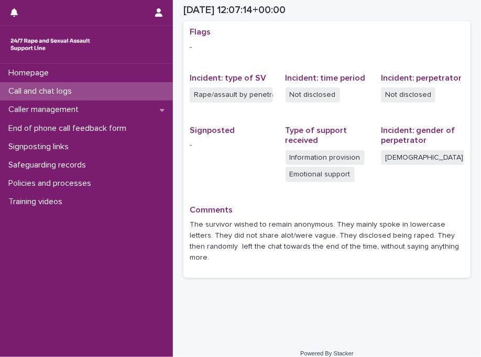
click at [84, 89] on div "Call and chat logs" at bounding box center [86, 91] width 173 height 18
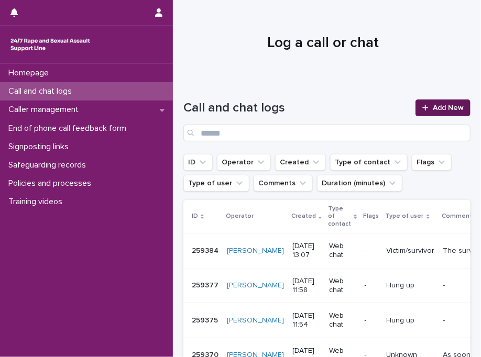
click at [422, 110] on icon at bounding box center [425, 107] width 6 height 7
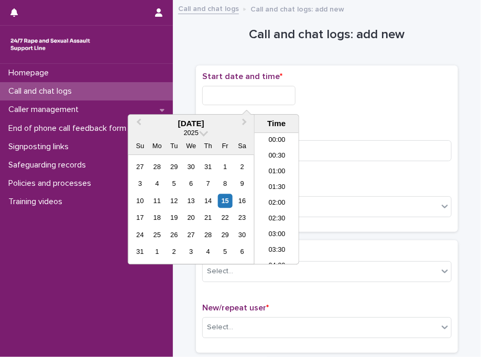
click at [256, 98] on input "text" at bounding box center [248, 95] width 93 height 19
click at [281, 195] on li "13:30" at bounding box center [277, 199] width 45 height 16
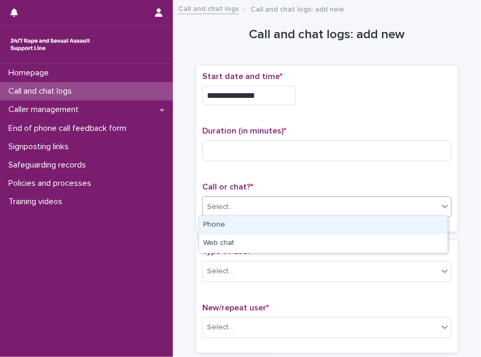
click at [243, 206] on div "Select..." at bounding box center [320, 206] width 235 height 17
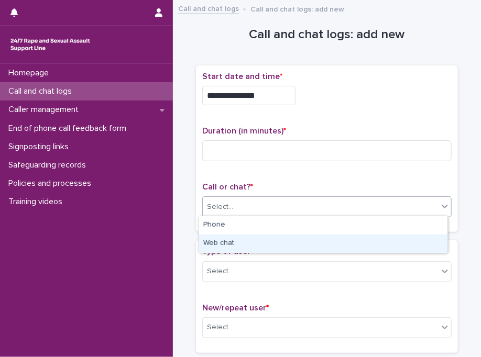
click at [245, 244] on div "Web chat" at bounding box center [323, 244] width 248 height 18
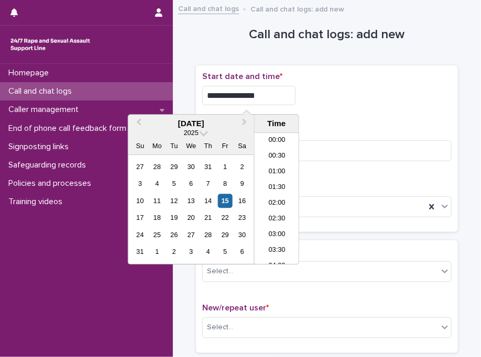
click at [276, 89] on input "**********" at bounding box center [248, 95] width 93 height 19
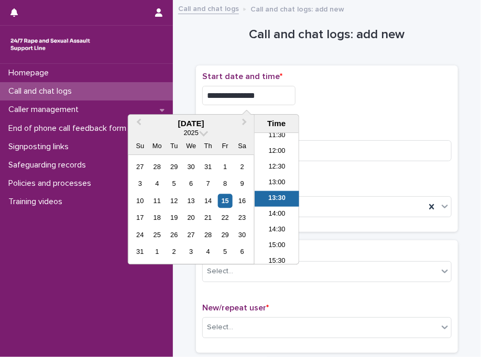
click at [276, 89] on input "**********" at bounding box center [248, 95] width 93 height 19
type input "**********"
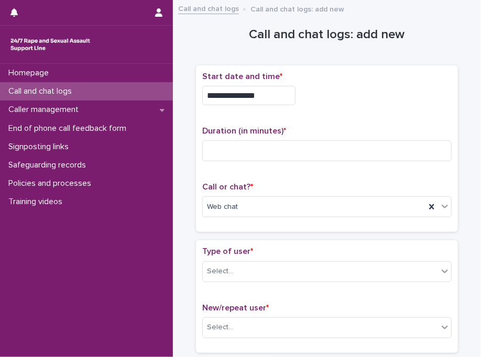
click at [368, 82] on div "**********" at bounding box center [326, 93] width 249 height 42
click at [262, 300] on div "Type of user * Select... New/repeat user * Select..." at bounding box center [326, 296] width 249 height 99
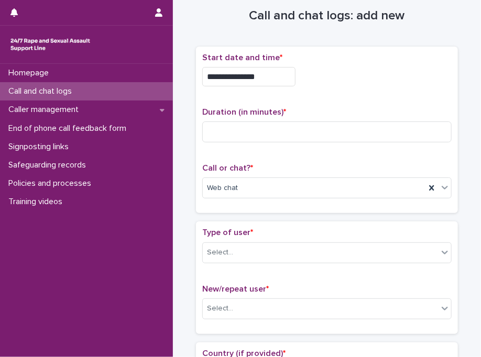
scroll to position [21, 0]
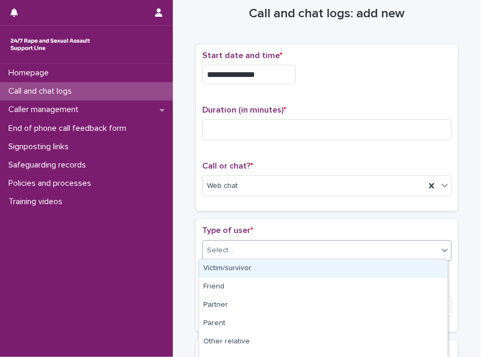
click at [218, 242] on div "Select..." at bounding box center [320, 250] width 235 height 17
click at [231, 268] on div "Victim/survivor" at bounding box center [323, 269] width 248 height 18
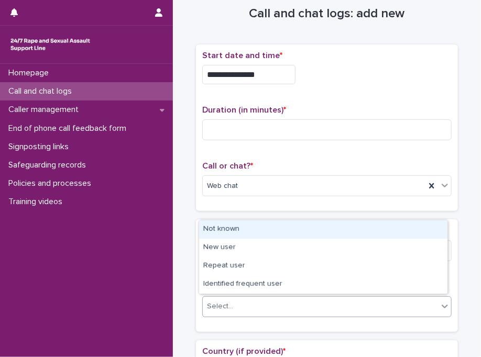
drag, startPoint x: 238, startPoint y: 308, endPoint x: 269, endPoint y: 209, distance: 104.3
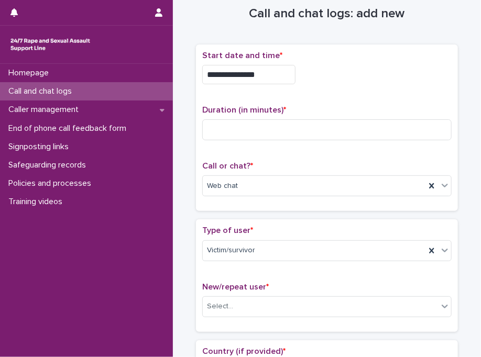
click at [269, 209] on div "**********" at bounding box center [327, 128] width 262 height 167
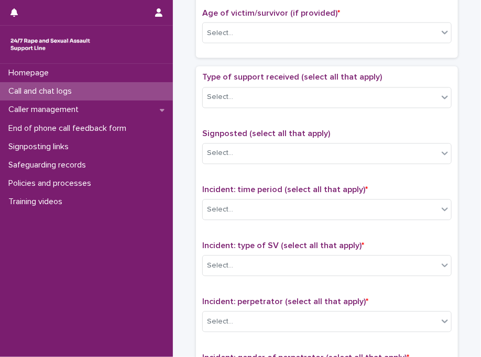
scroll to position [545, 0]
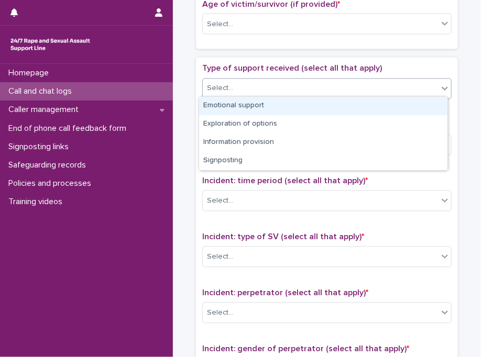
click at [256, 86] on div "Select..." at bounding box center [320, 88] width 235 height 17
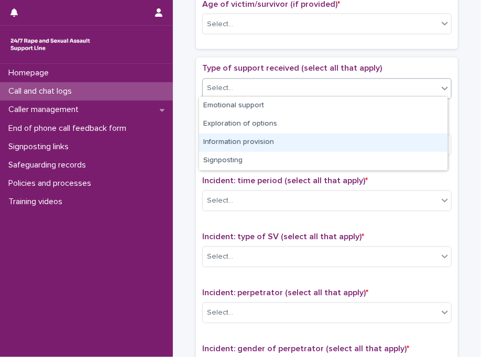
click at [270, 143] on div "Information provision" at bounding box center [323, 143] width 248 height 18
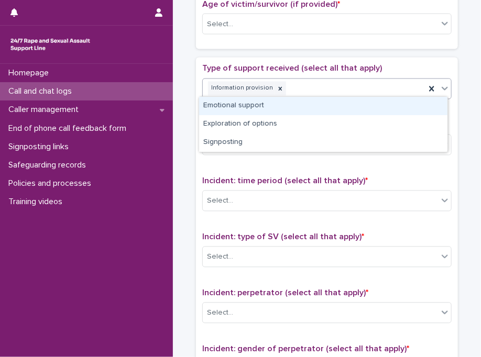
drag, startPoint x: 340, startPoint y: 81, endPoint x: 278, endPoint y: 102, distance: 65.7
click at [278, 102] on body "**********" at bounding box center [240, 178] width 481 height 357
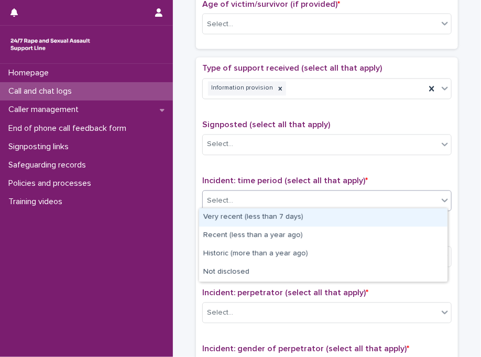
click at [279, 200] on div "Select..." at bounding box center [320, 201] width 235 height 17
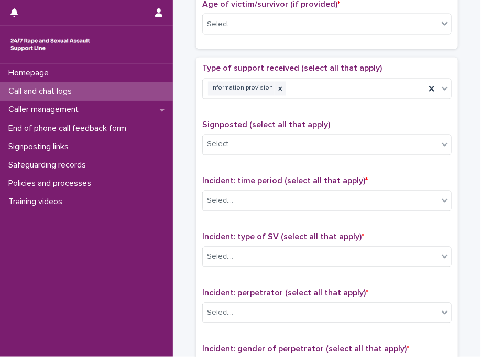
click at [288, 170] on div "Type of support received (select all that apply) Information provision Signpost…" at bounding box center [326, 283] width 249 height 438
click at [231, 255] on div "Select..." at bounding box center [320, 257] width 235 height 17
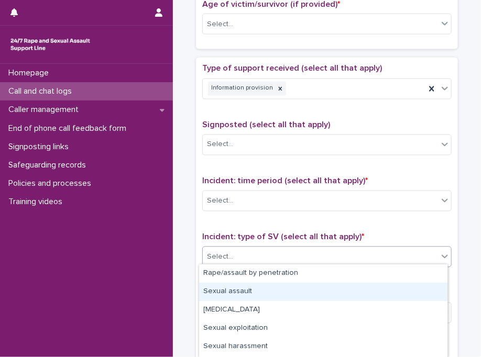
click at [234, 293] on div "Sexual assault" at bounding box center [323, 292] width 248 height 18
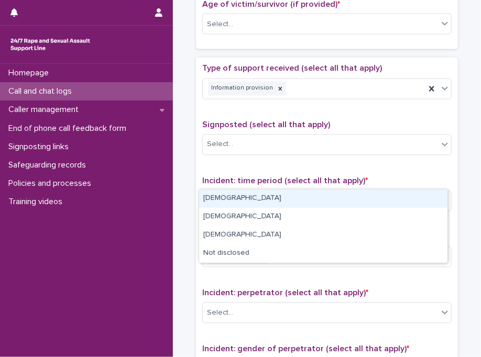
scroll to position [731, 0]
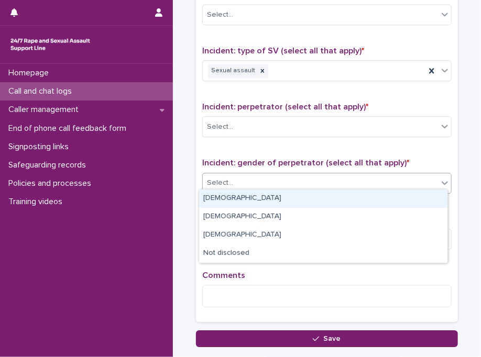
click at [252, 204] on div "Male" at bounding box center [323, 199] width 248 height 18
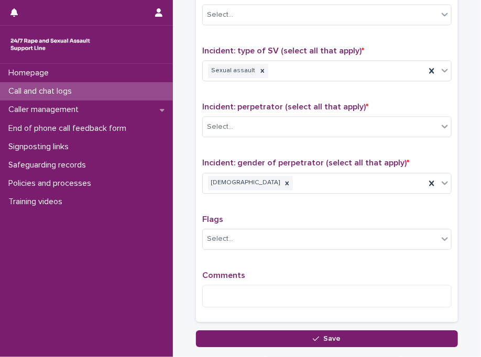
click at [233, 201] on div "Type of support received (select all that apply) Information provision Signpost…" at bounding box center [326, 96] width 249 height 438
click at [282, 122] on div "Select..." at bounding box center [320, 126] width 235 height 17
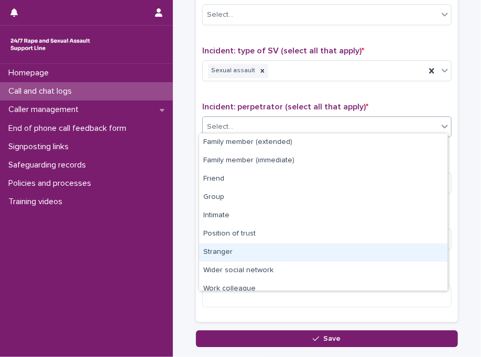
drag, startPoint x: 256, startPoint y: 224, endPoint x: 253, endPoint y: 251, distance: 27.4
click at [253, 251] on div "Stranger" at bounding box center [323, 253] width 248 height 18
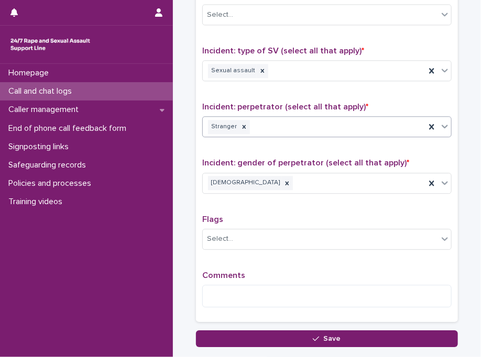
click at [320, 103] on span "Incident: perpetrator (select all that apply) *" at bounding box center [285, 107] width 166 height 8
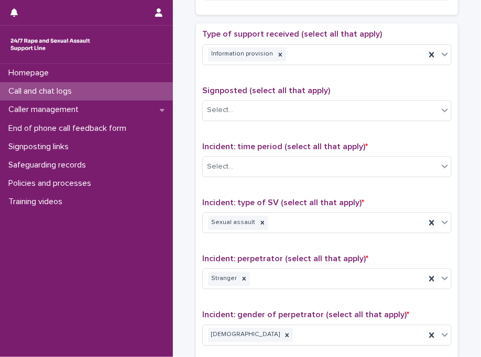
scroll to position [459, 0]
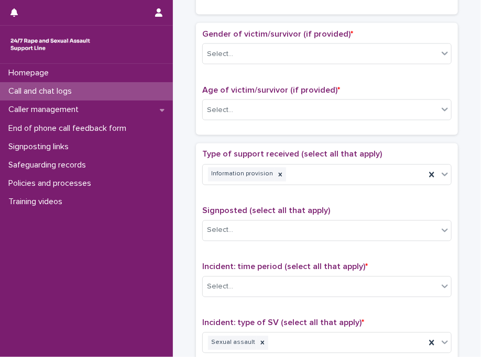
click at [320, 102] on div "Loading... Saving… Gender of victim/survivor (if provided) * Select... Age of v…" at bounding box center [327, 83] width 262 height 120
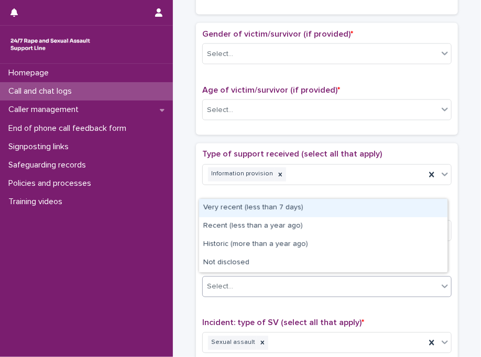
click at [230, 282] on div "Select..." at bounding box center [320, 287] width 235 height 17
click at [258, 210] on div "Very recent (less than 7 days)" at bounding box center [323, 208] width 248 height 18
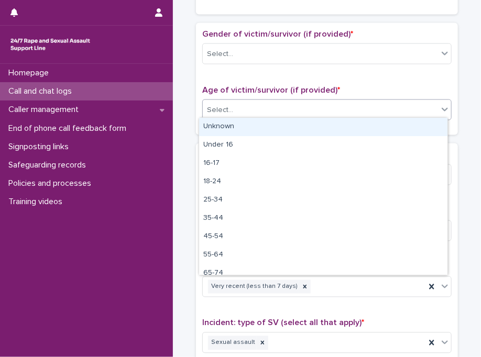
click at [249, 105] on div "Select..." at bounding box center [320, 110] width 235 height 17
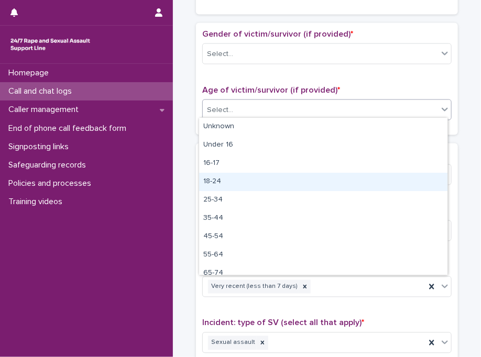
click at [242, 184] on div "18-24" at bounding box center [323, 182] width 248 height 18
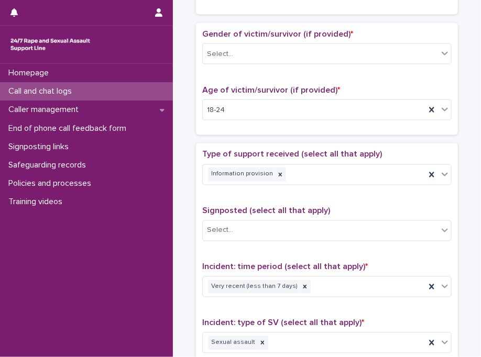
click at [290, 76] on div "Gender of victim/survivor (if provided) * Select... Age of victim/survivor (if …" at bounding box center [326, 78] width 249 height 99
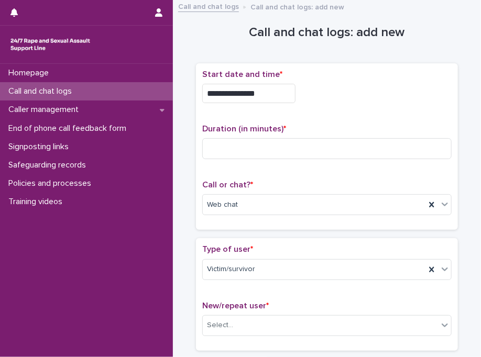
scroll to position [0, 0]
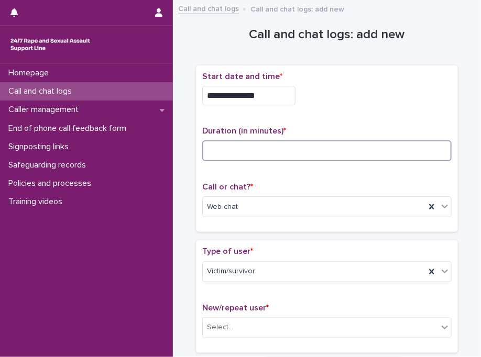
click at [269, 150] on input at bounding box center [326, 150] width 249 height 21
type input "**"
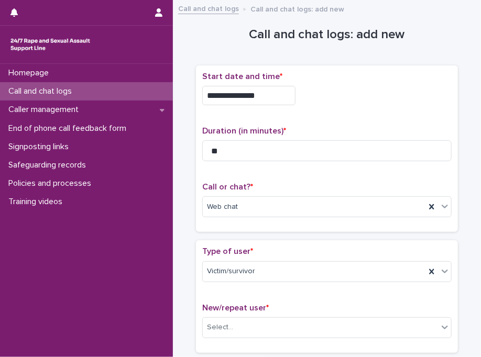
click at [357, 67] on div "**********" at bounding box center [327, 148] width 262 height 167
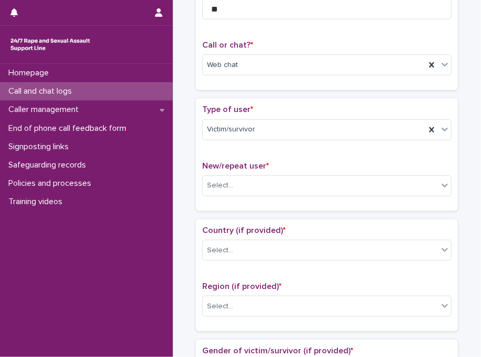
scroll to position [230, 0]
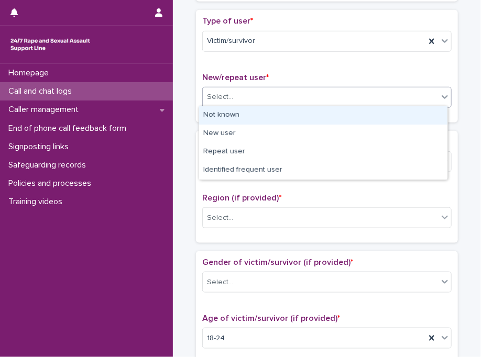
click at [307, 96] on div "Select..." at bounding box center [320, 97] width 235 height 17
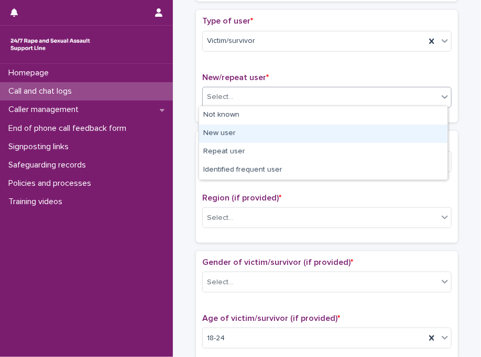
click at [276, 131] on div "New user" at bounding box center [323, 134] width 248 height 18
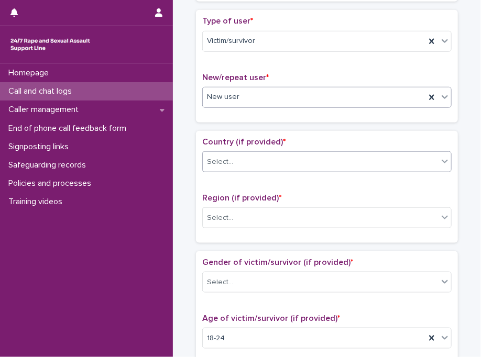
click at [240, 162] on div "Select..." at bounding box center [320, 161] width 235 height 17
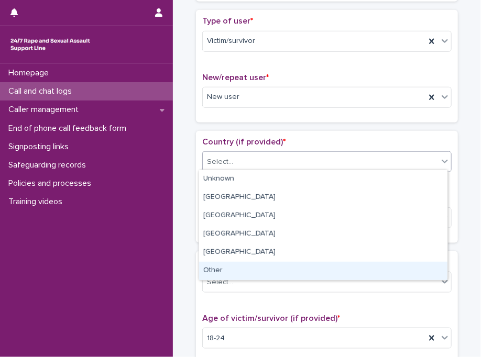
click at [236, 272] on div "Other" at bounding box center [323, 271] width 248 height 18
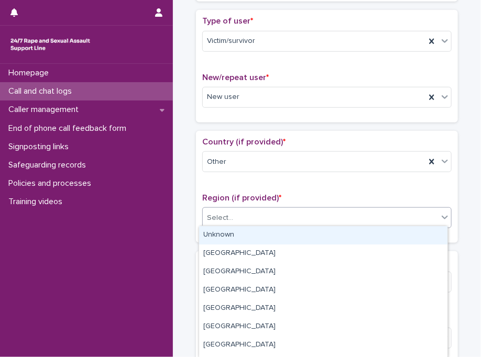
drag, startPoint x: 262, startPoint y: 218, endPoint x: 261, endPoint y: 239, distance: 21.0
click at [261, 239] on body "**********" at bounding box center [240, 178] width 481 height 357
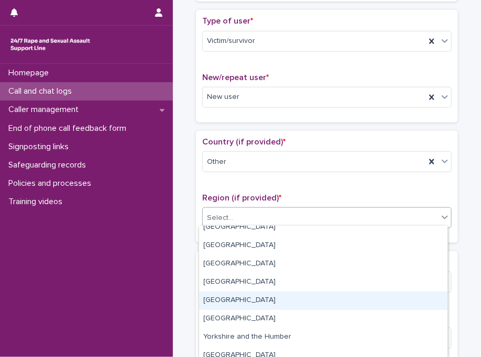
scroll to position [0, 0]
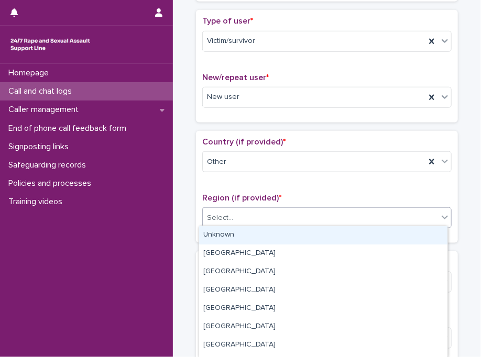
click at [393, 239] on div "Unknown" at bounding box center [323, 235] width 248 height 18
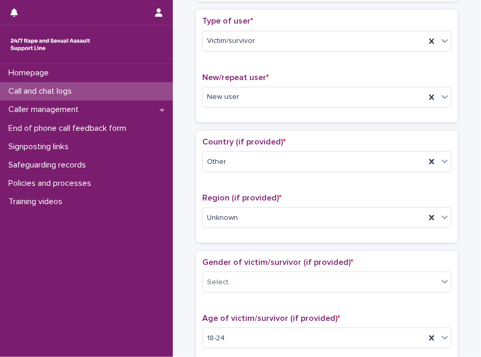
click at [299, 140] on p "Country (if provided) *" at bounding box center [326, 142] width 249 height 10
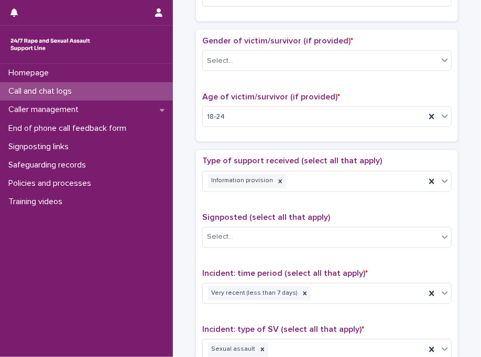
scroll to position [461, 0]
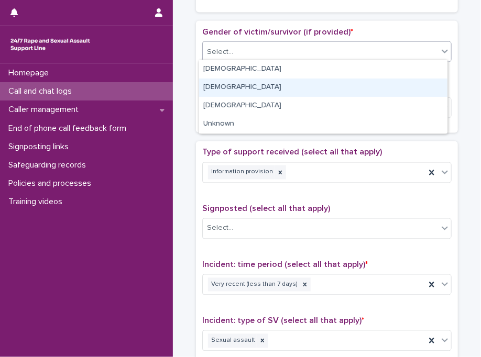
click at [246, 121] on body "**********" at bounding box center [240, 178] width 481 height 357
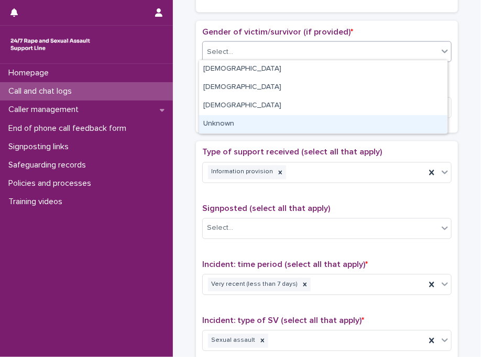
click at [246, 121] on div "Unknown" at bounding box center [323, 124] width 248 height 18
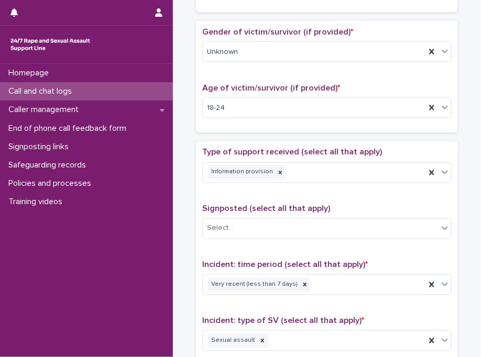
click at [246, 121] on div "Age of victim/survivor (if provided) * 18-24" at bounding box center [326, 104] width 249 height 43
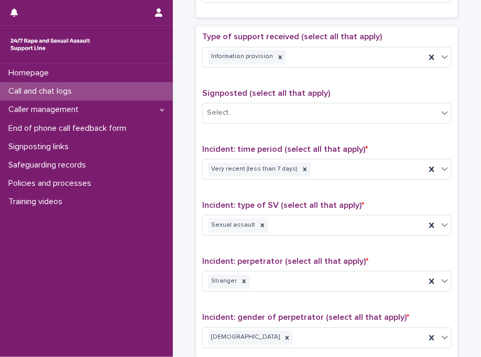
scroll to position [587, 0]
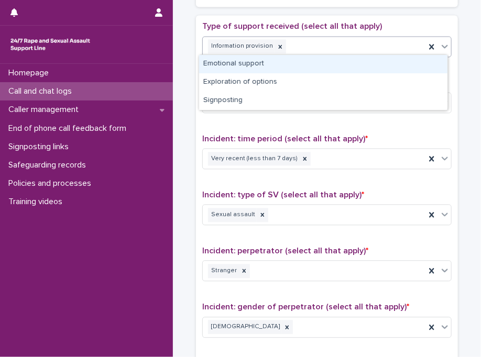
click at [315, 38] on div "Information provision" at bounding box center [314, 47] width 223 height 18
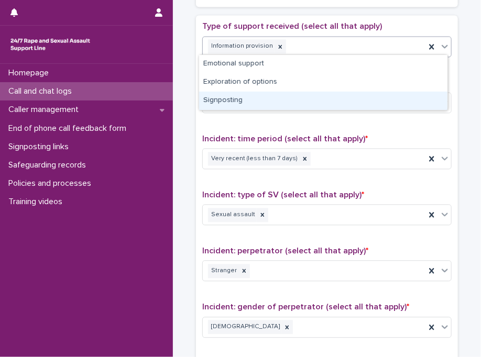
click at [287, 98] on div "Signposting" at bounding box center [323, 101] width 248 height 18
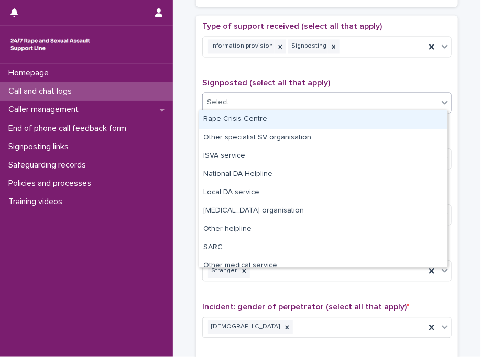
click at [253, 99] on div "Select..." at bounding box center [320, 102] width 235 height 17
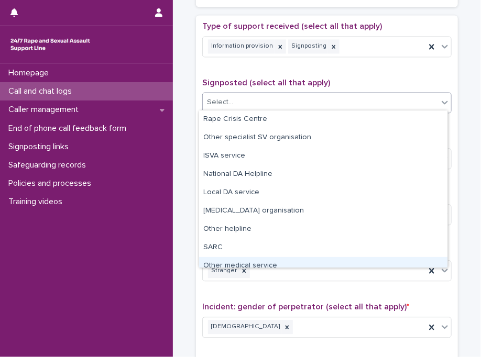
scroll to position [63, 0]
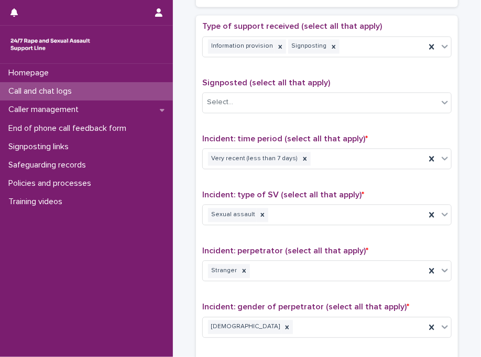
click at [356, 294] on div "Type of support received (select all that apply) Information provision Signpost…" at bounding box center [326, 241] width 249 height 438
click at [306, 229] on div "Incident: type of SV (select all that apply) * Sexual assault" at bounding box center [326, 212] width 249 height 43
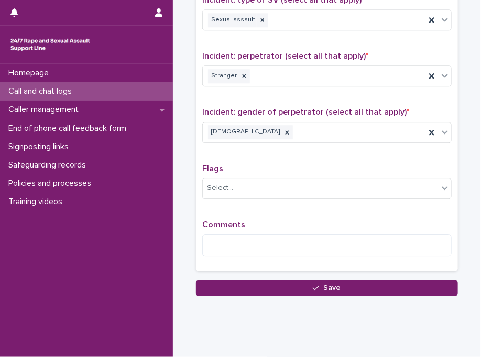
scroll to position [796, 0]
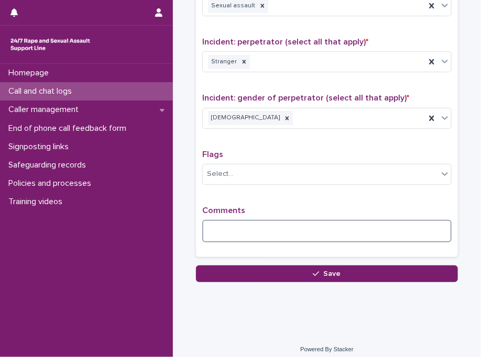
click at [306, 229] on textarea at bounding box center [326, 231] width 249 height 23
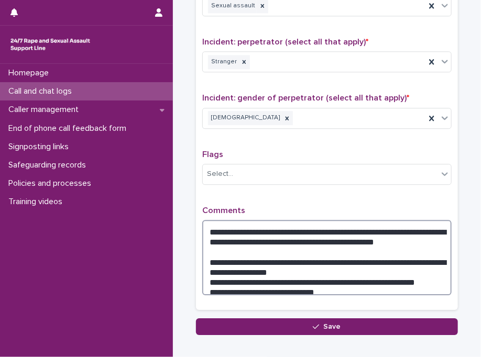
click at [299, 280] on textarea "**********" at bounding box center [326, 257] width 249 height 75
click at [410, 281] on textarea "**********" at bounding box center [326, 257] width 249 height 75
paste textarea "**********"
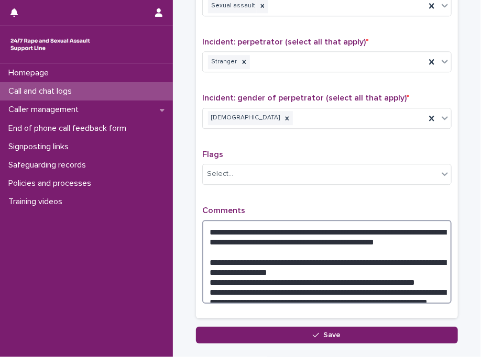
drag, startPoint x: 245, startPoint y: 290, endPoint x: 350, endPoint y: 289, distance: 104.7
click at [350, 289] on textarea "**********" at bounding box center [326, 262] width 249 height 84
type textarea "**********"
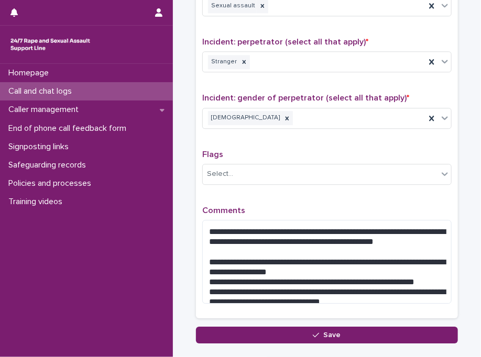
click at [295, 78] on div "**********" at bounding box center [326, 62] width 249 height 499
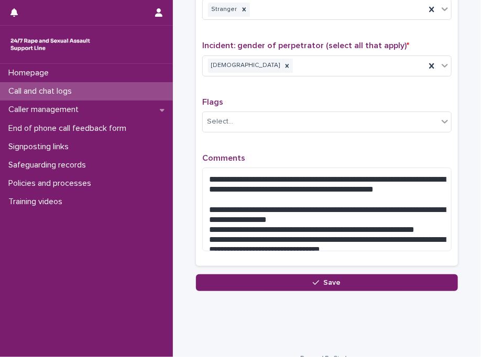
scroll to position [859, 0]
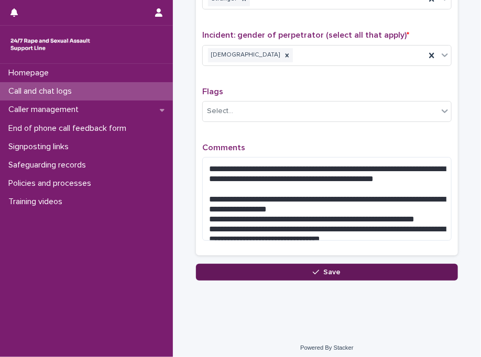
click at [265, 268] on button "Save" at bounding box center [327, 272] width 262 height 17
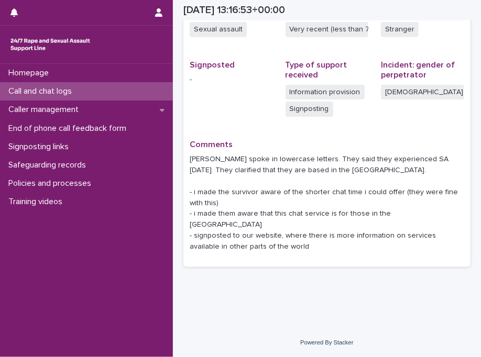
scroll to position [281, 0]
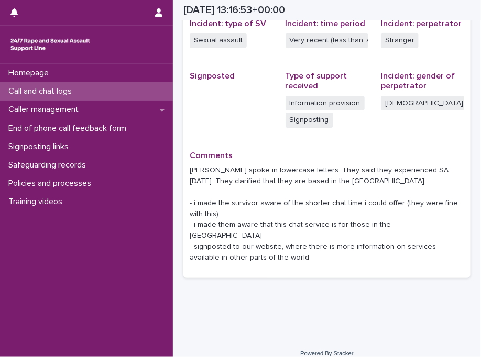
click at [106, 84] on div "Call and chat logs" at bounding box center [86, 91] width 173 height 18
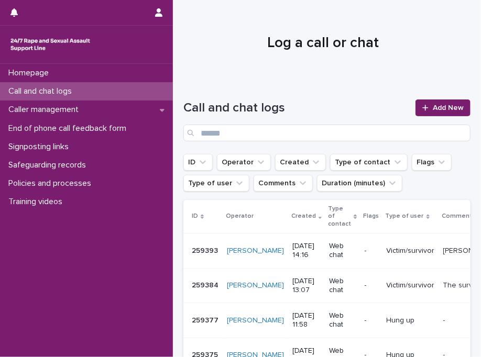
click at [297, 112] on h1 "Call and chat logs" at bounding box center [296, 108] width 226 height 15
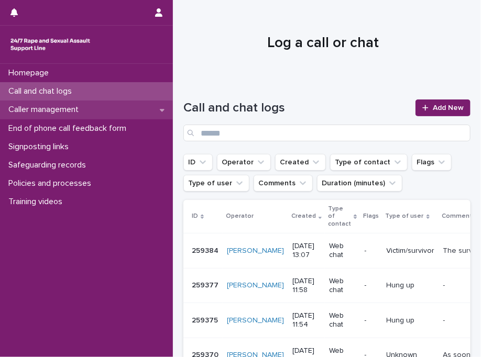
click at [68, 109] on p "Caller management" at bounding box center [45, 110] width 83 height 10
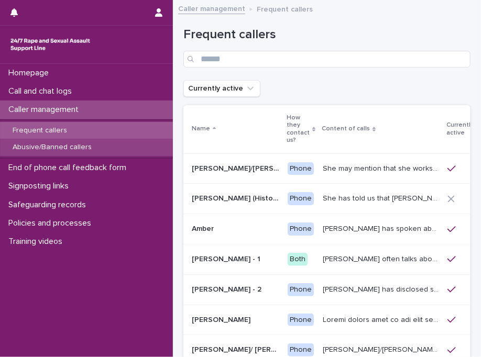
click at [82, 142] on div "Abusive/Banned callers" at bounding box center [86, 147] width 173 height 17
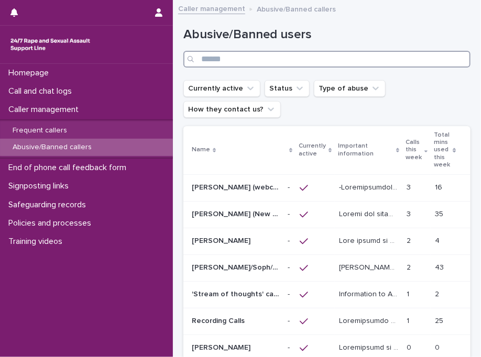
click at [283, 59] on input "Search" at bounding box center [326, 59] width 287 height 17
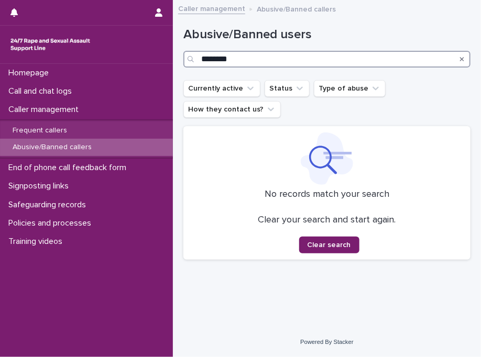
type input "********"
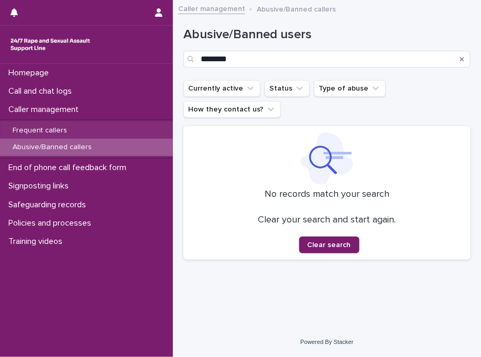
click at [95, 149] on p "Abusive/Banned callers" at bounding box center [52, 147] width 96 height 9
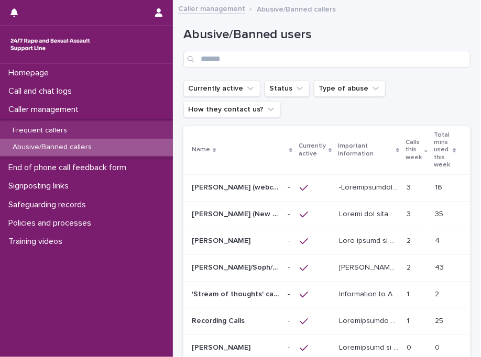
click at [226, 263] on p "[PERSON_NAME]/Soph/[PERSON_NAME]/[PERSON_NAME]/Scarlet/[PERSON_NAME] - Banned/W…" at bounding box center [237, 266] width 90 height 11
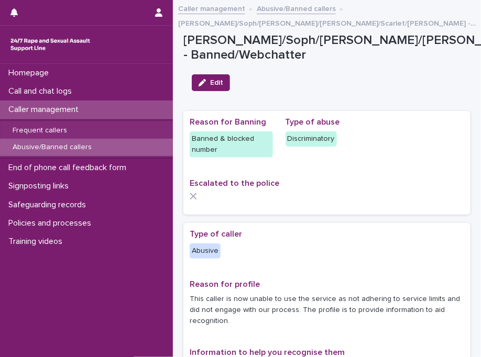
click at [282, 132] on div "Reason for Banning Banned & blocked number Type of abuse Discriminatory Escalat…" at bounding box center [327, 162] width 274 height 91
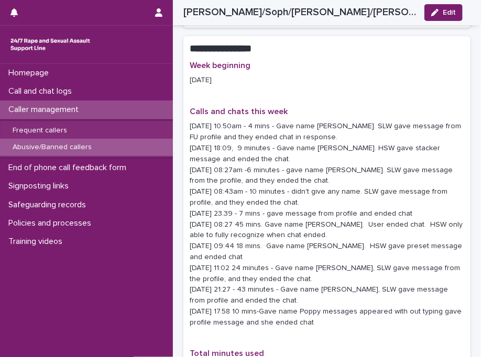
scroll to position [1215, 0]
